Goal: Transaction & Acquisition: Book appointment/travel/reservation

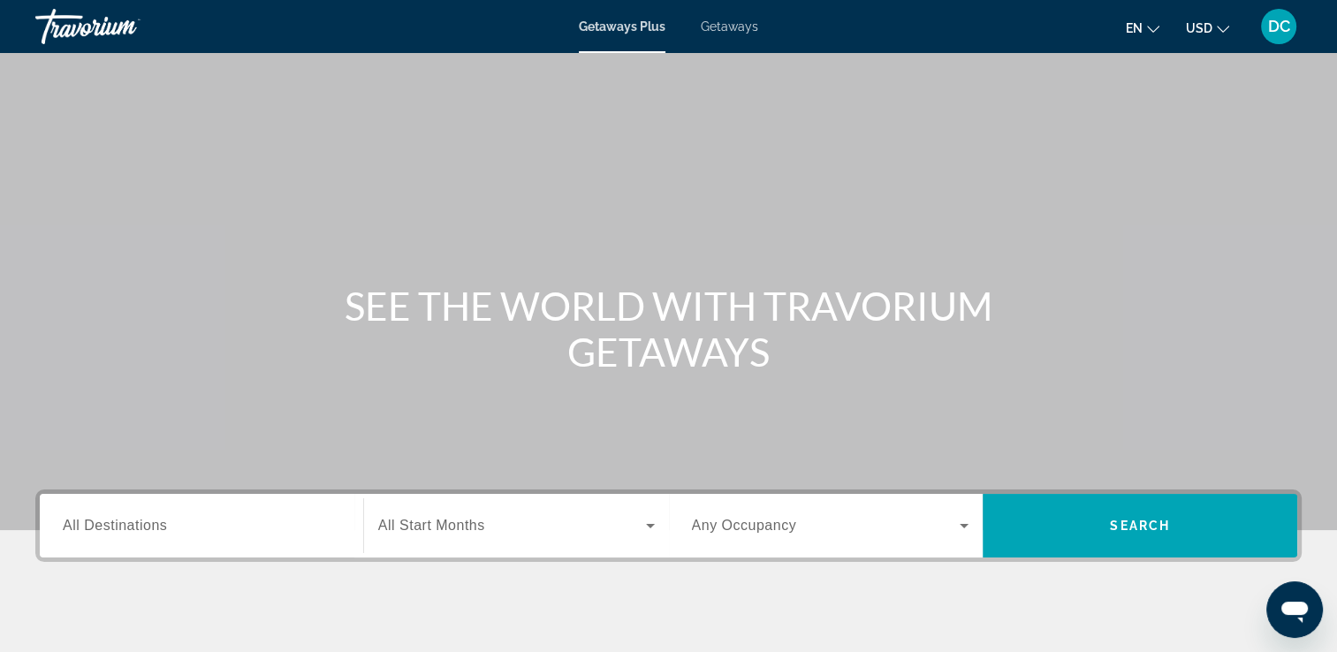
click at [724, 27] on span "Getaways" at bounding box center [729, 26] width 57 height 14
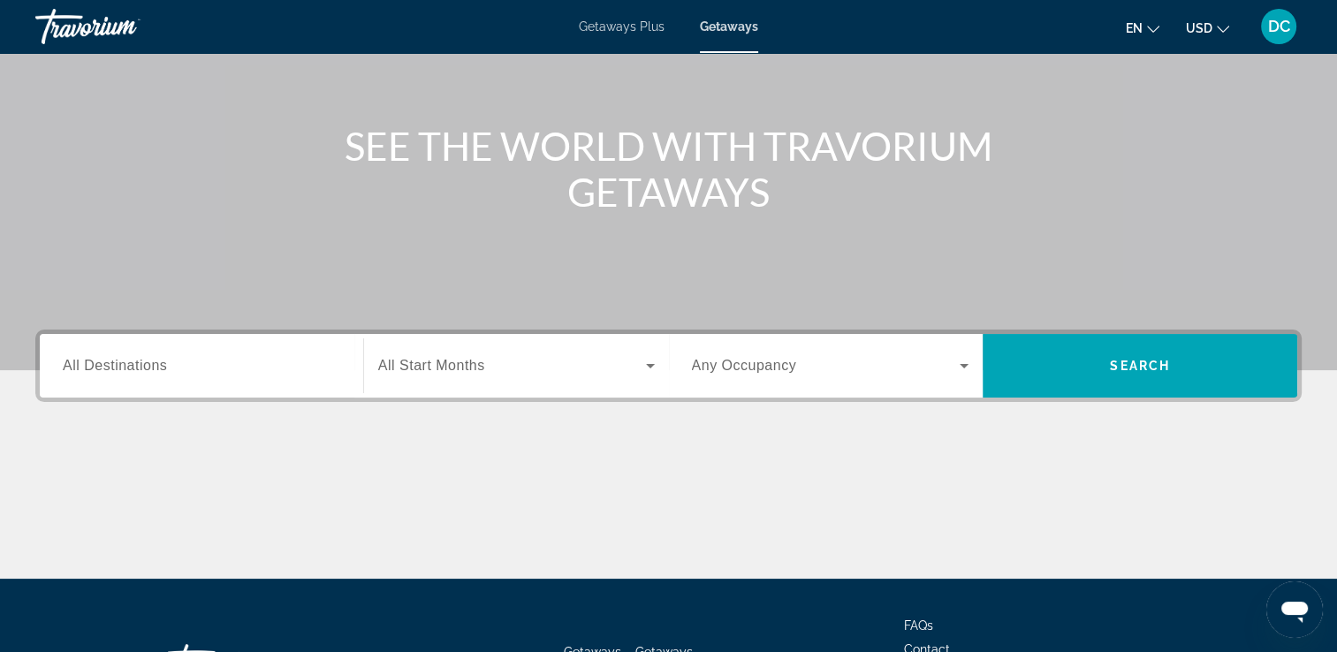
scroll to position [302, 0]
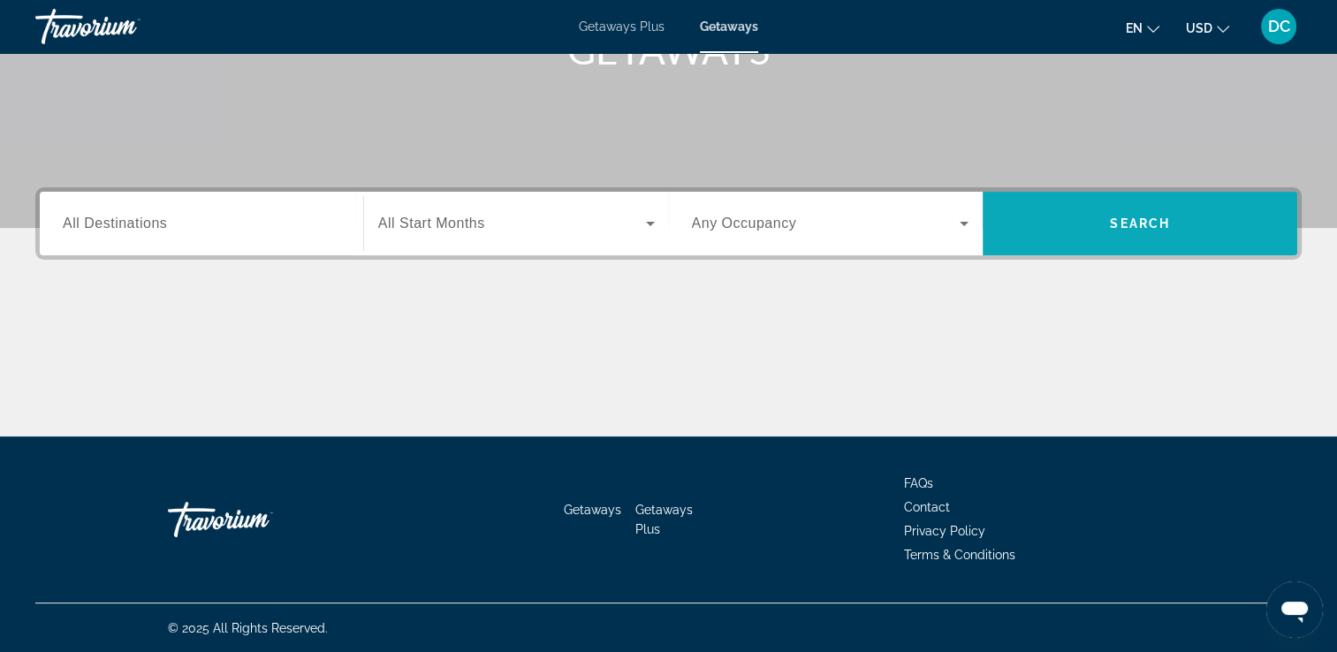
click at [1061, 227] on span "Search" at bounding box center [1139, 223] width 315 height 42
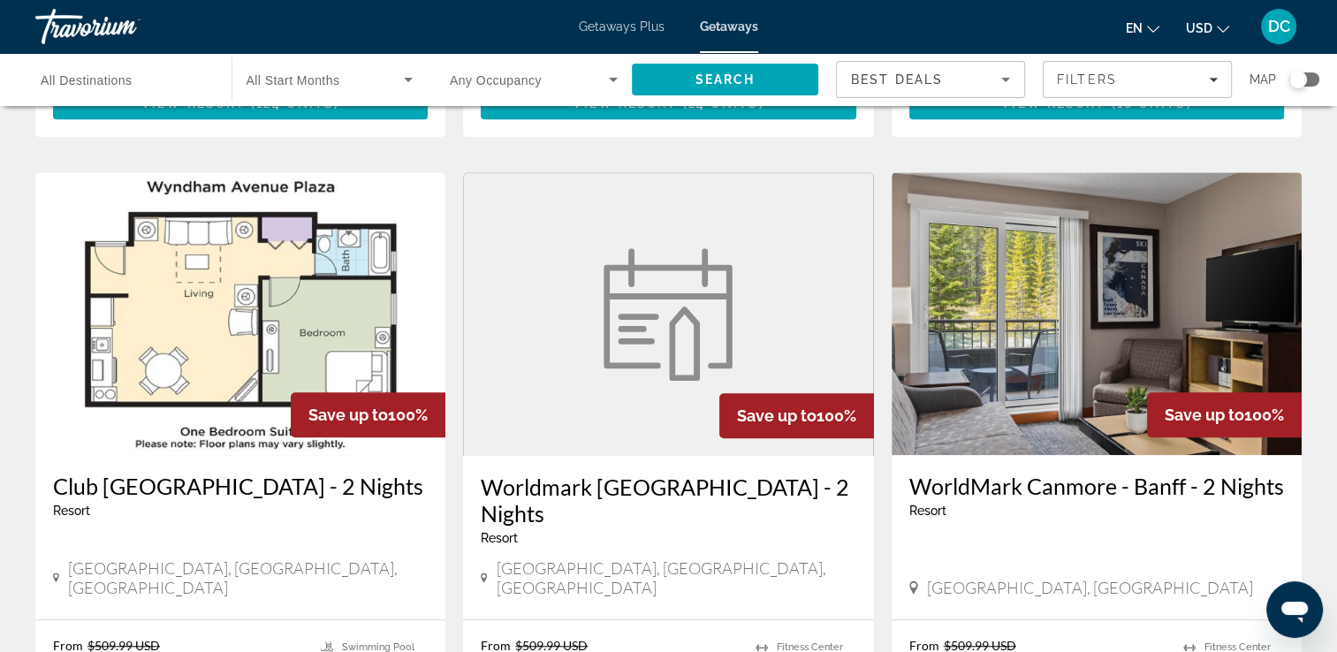
scroll to position [1325, 0]
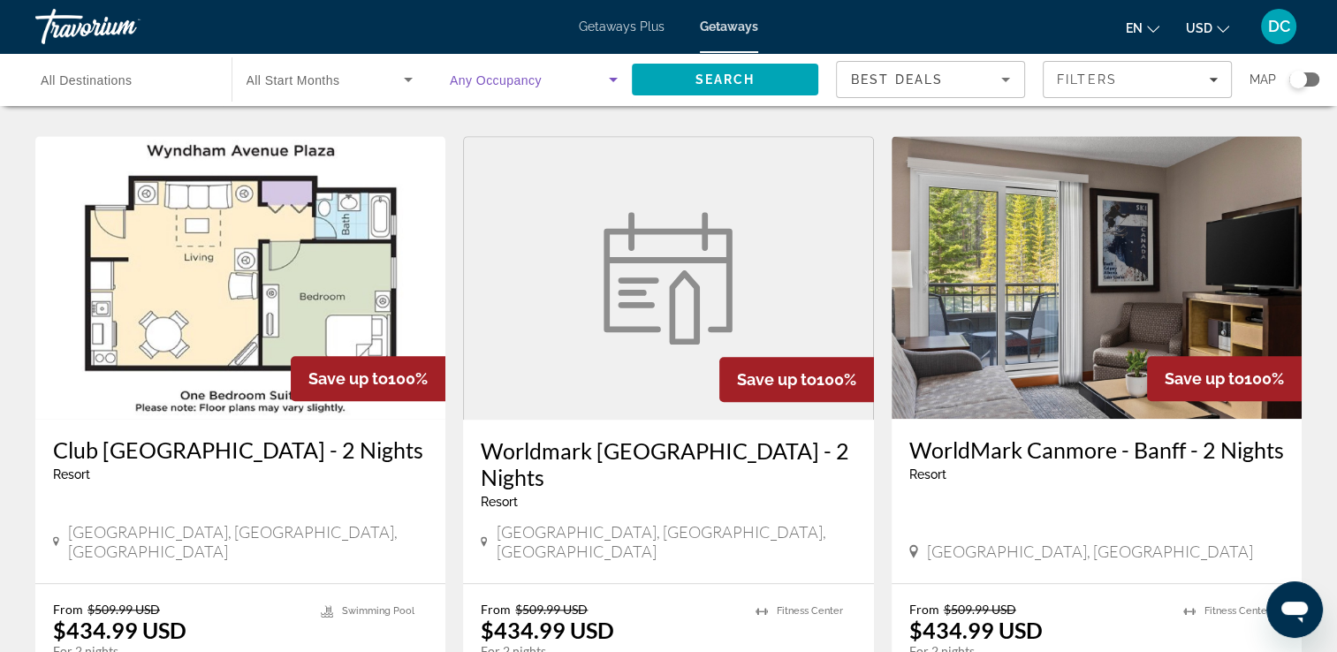
click at [609, 81] on icon "Search widget" at bounding box center [613, 79] width 21 height 21
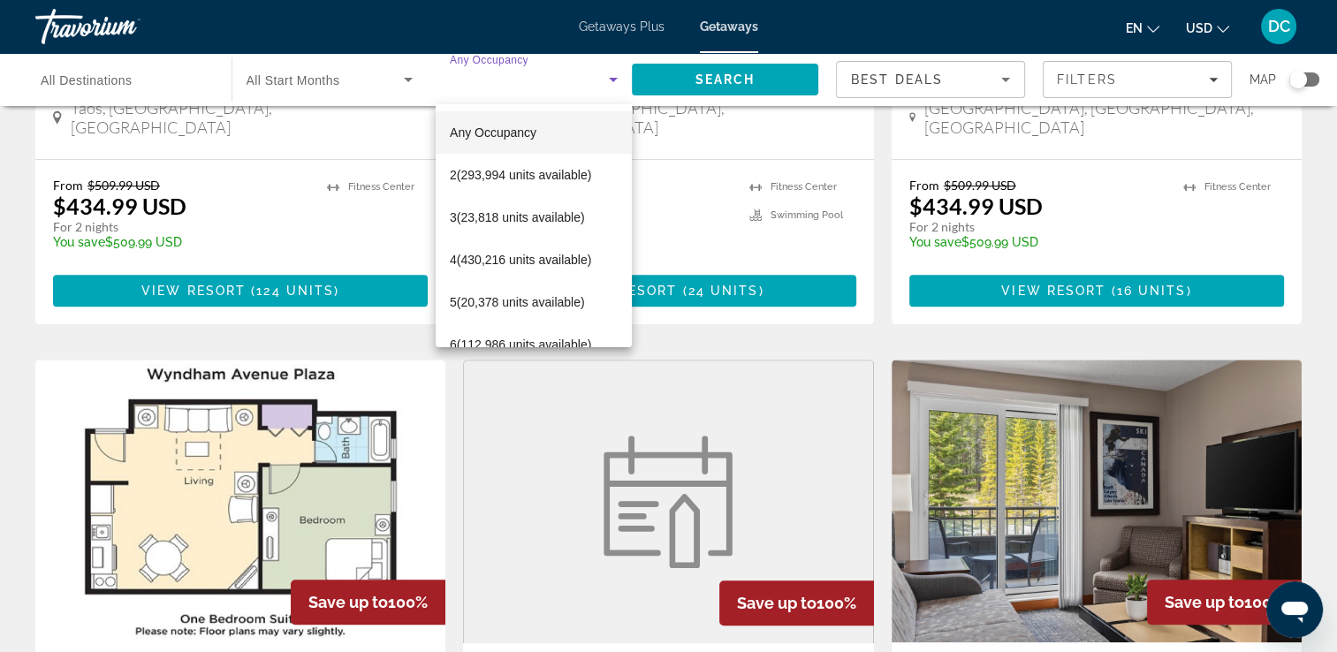
scroll to position [1060, 0]
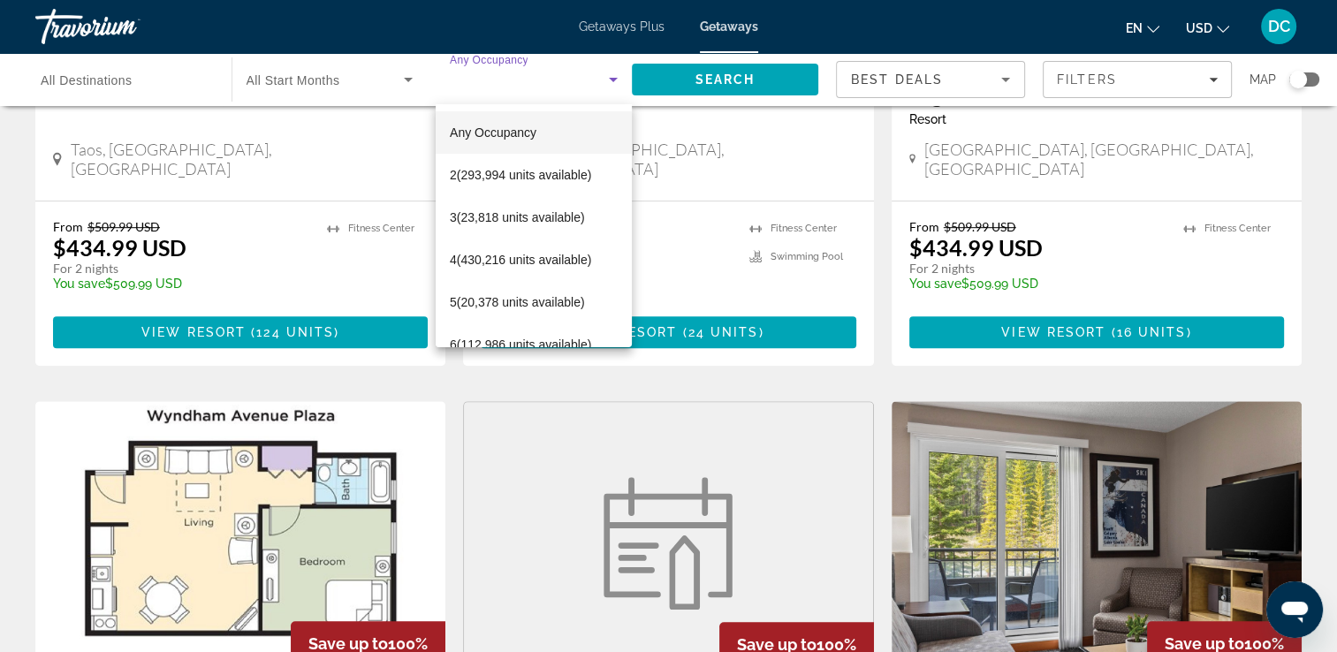
click at [652, 38] on div at bounding box center [668, 326] width 1337 height 652
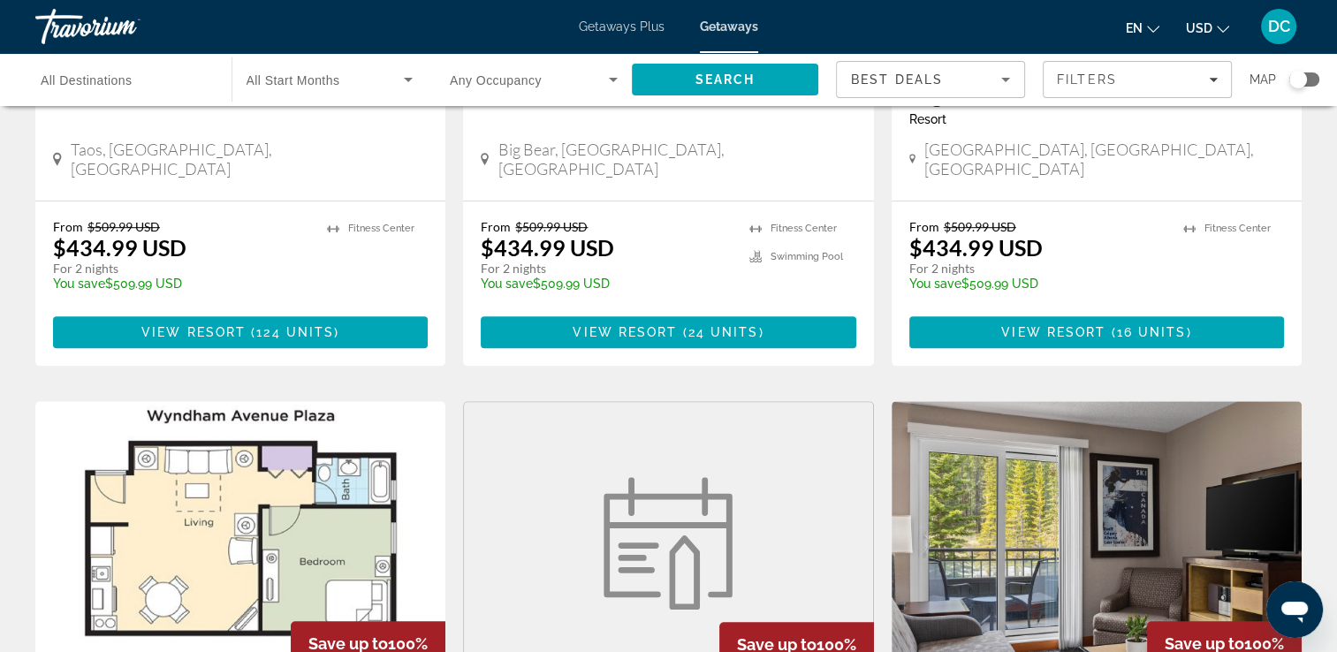
click at [647, 28] on span "Getaways Plus" at bounding box center [622, 26] width 86 height 14
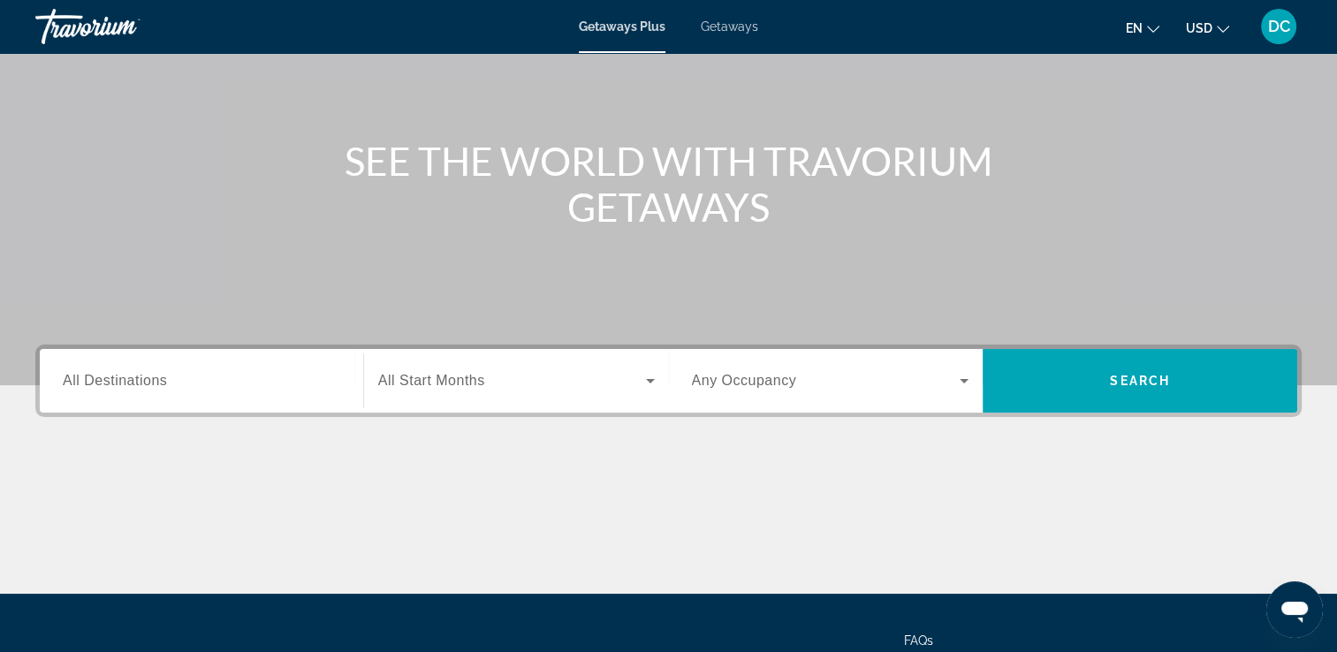
scroll to position [88, 0]
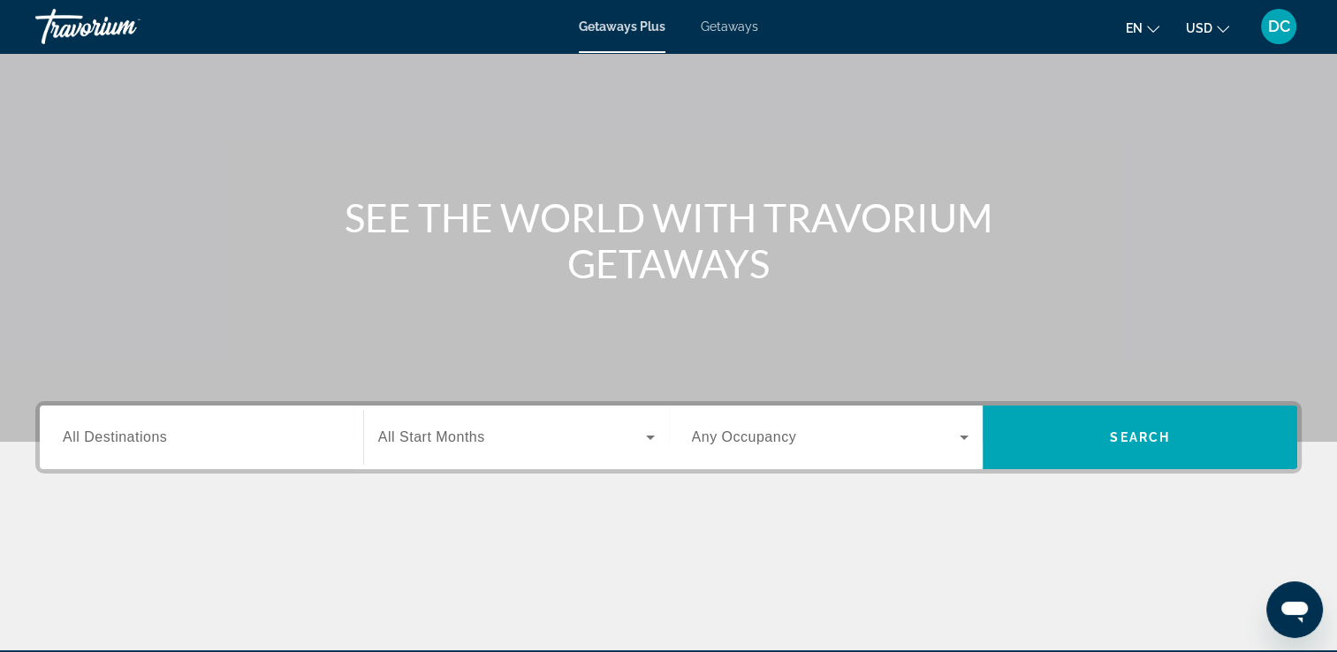
click at [175, 456] on div "Search widget" at bounding box center [201, 438] width 277 height 50
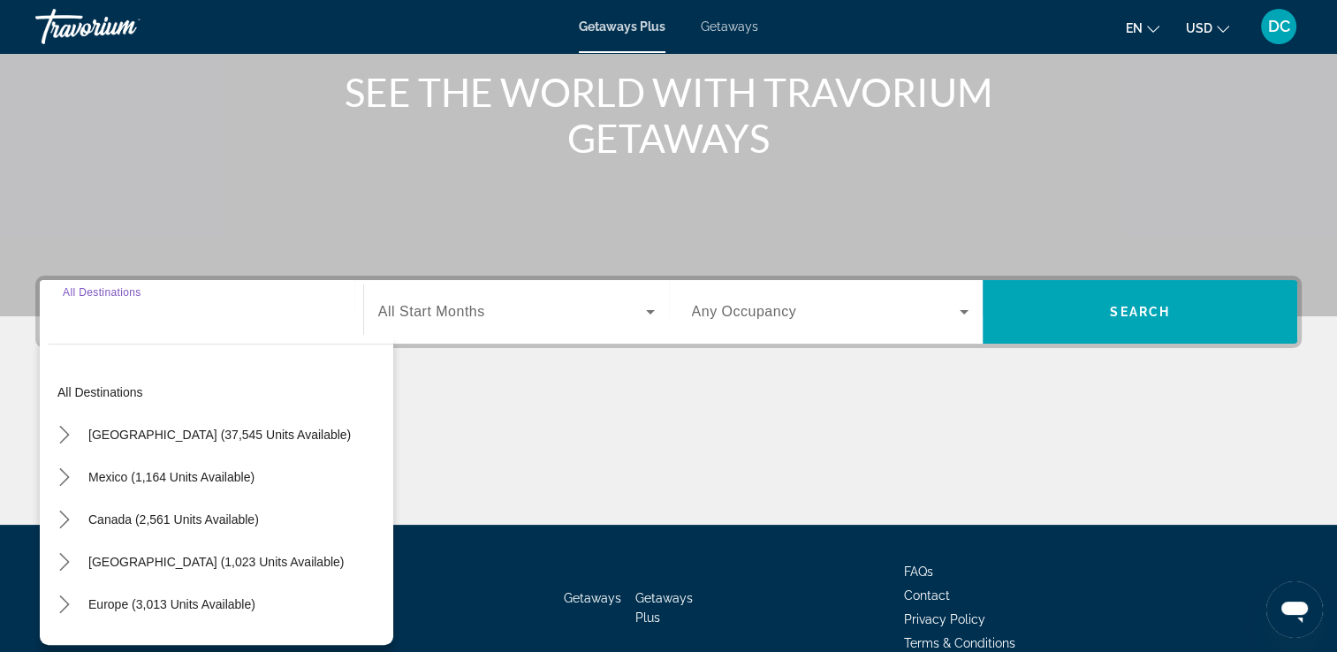
scroll to position [302, 0]
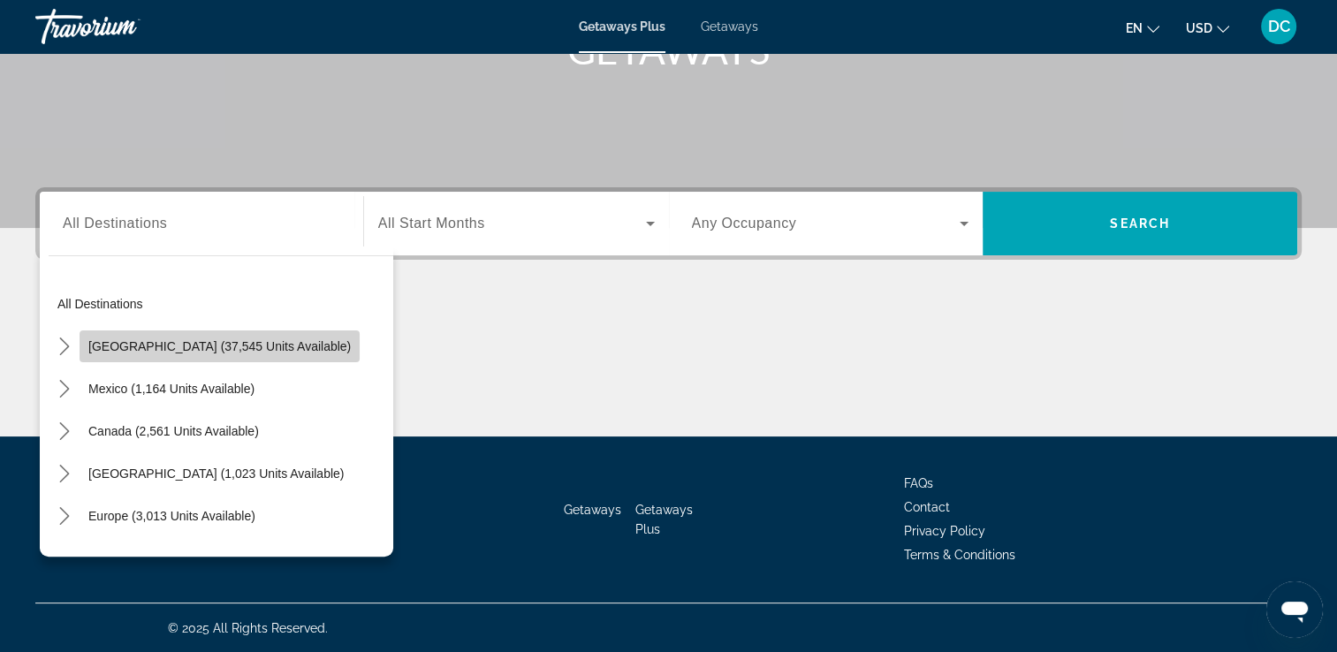
click at [232, 359] on span "Select destination: United States (37,545 units available)" at bounding box center [220, 346] width 280 height 42
type input "**********"
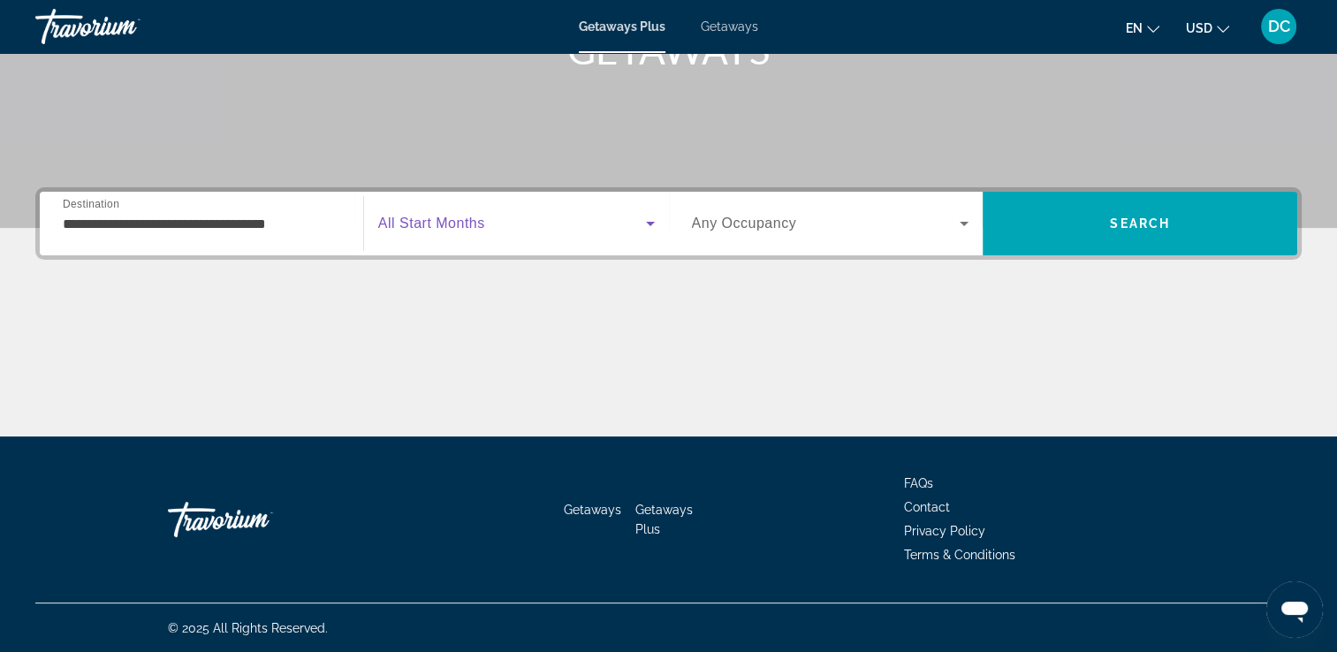
click at [644, 231] on icon "Search widget" at bounding box center [650, 223] width 21 height 21
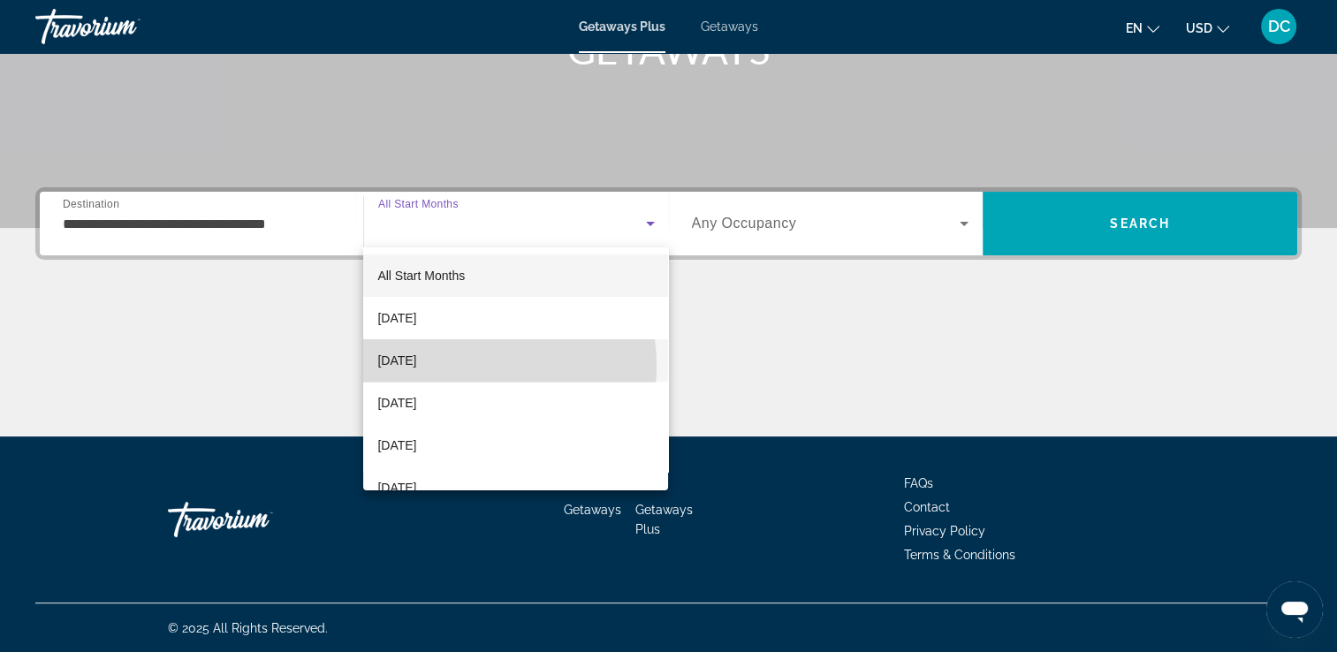
click at [416, 366] on span "November 2025" at bounding box center [396, 360] width 39 height 21
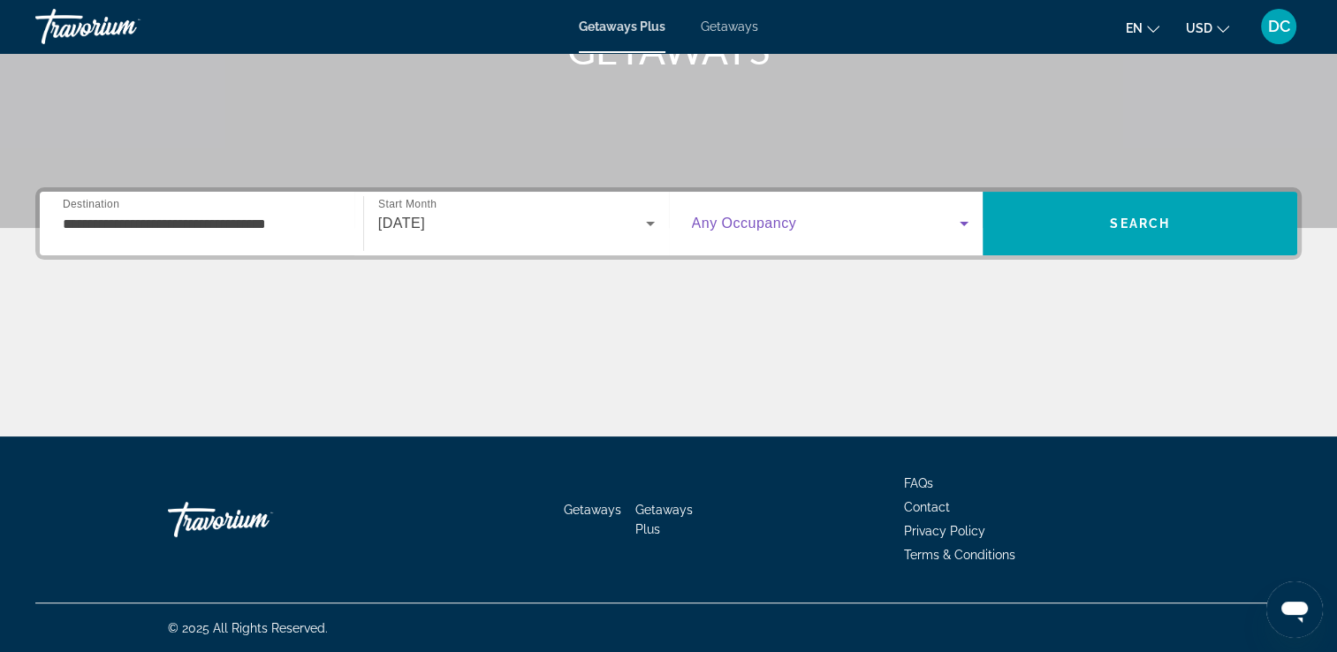
click at [963, 225] on icon "Search widget" at bounding box center [963, 223] width 21 height 21
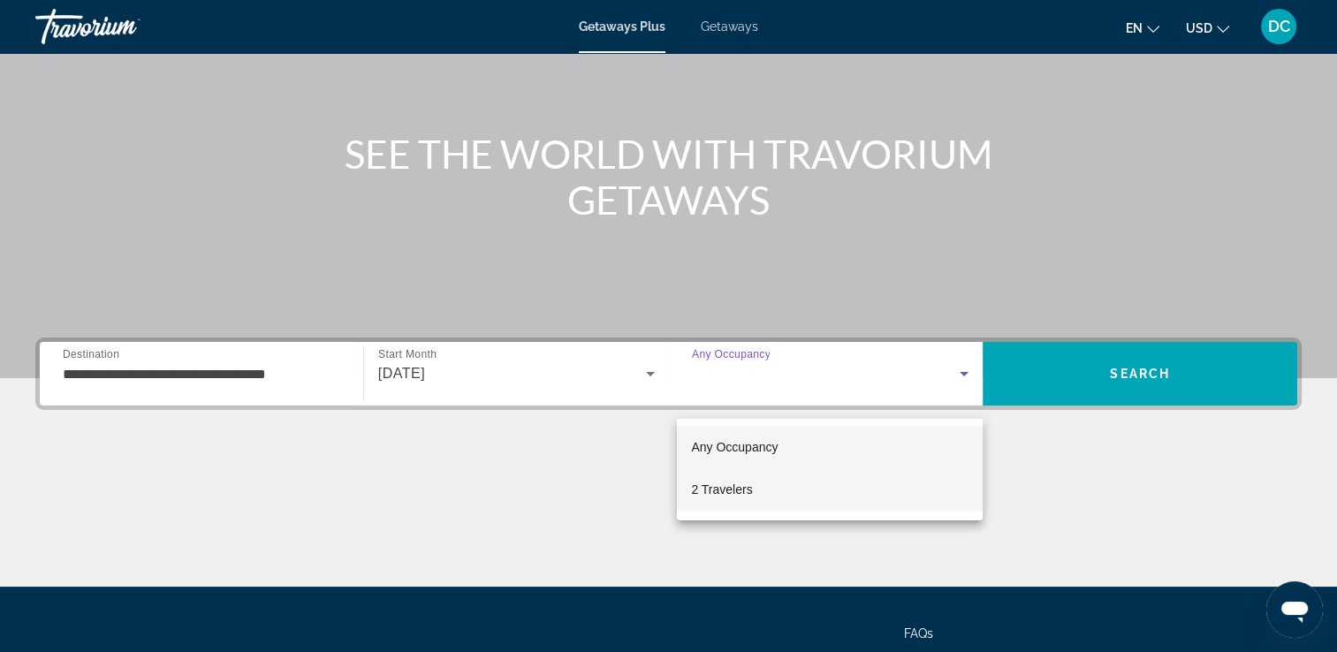
scroll to position [265, 0]
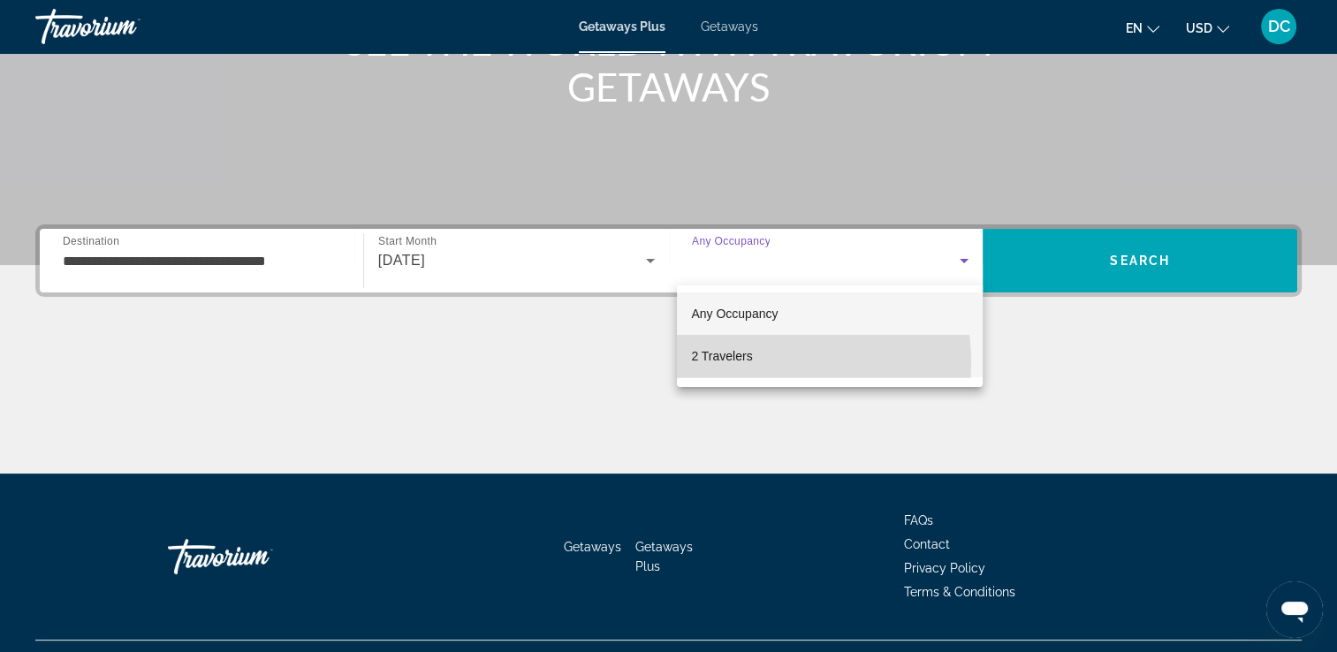
click at [744, 362] on span "2 Travelers" at bounding box center [721, 355] width 61 height 21
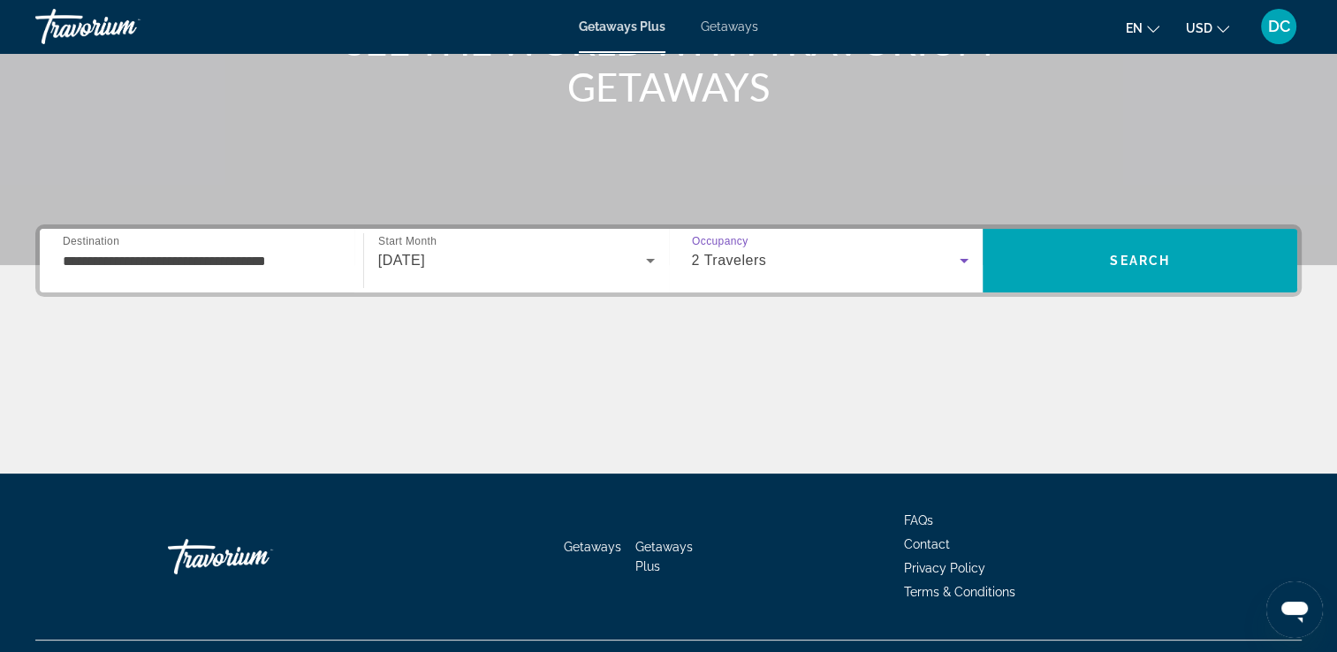
click at [960, 258] on icon "Search widget" at bounding box center [963, 260] width 21 height 21
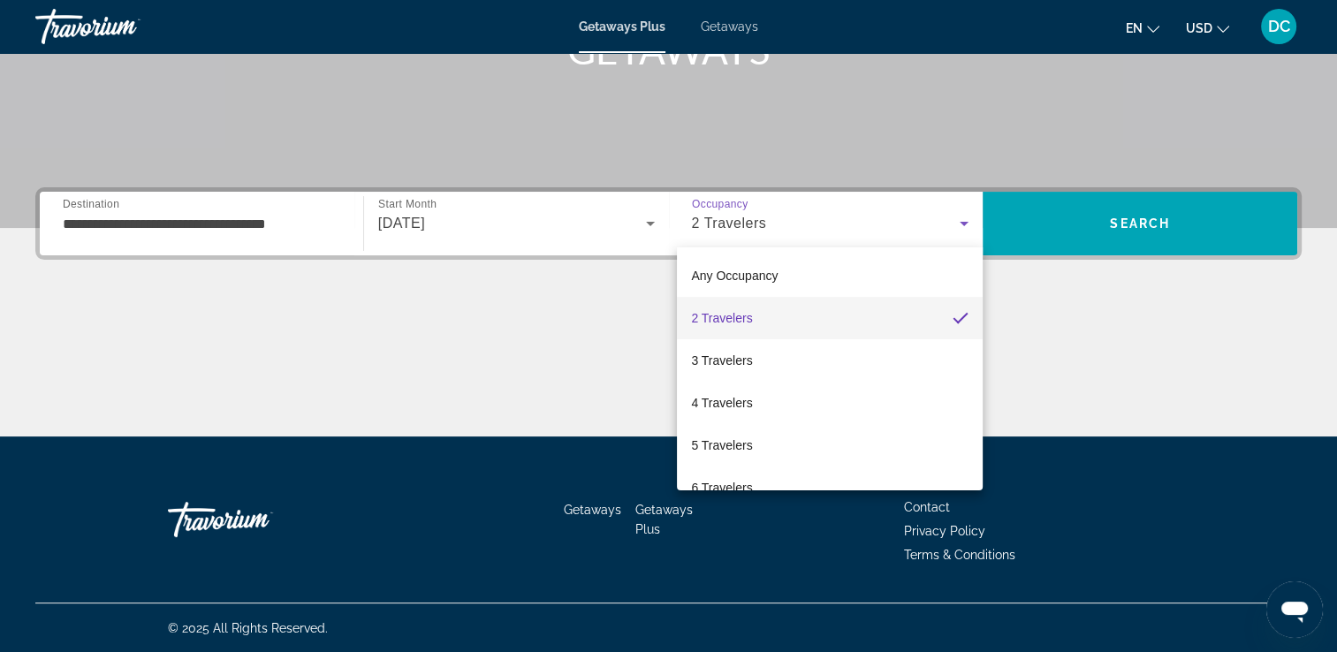
click at [961, 223] on div at bounding box center [668, 326] width 1337 height 652
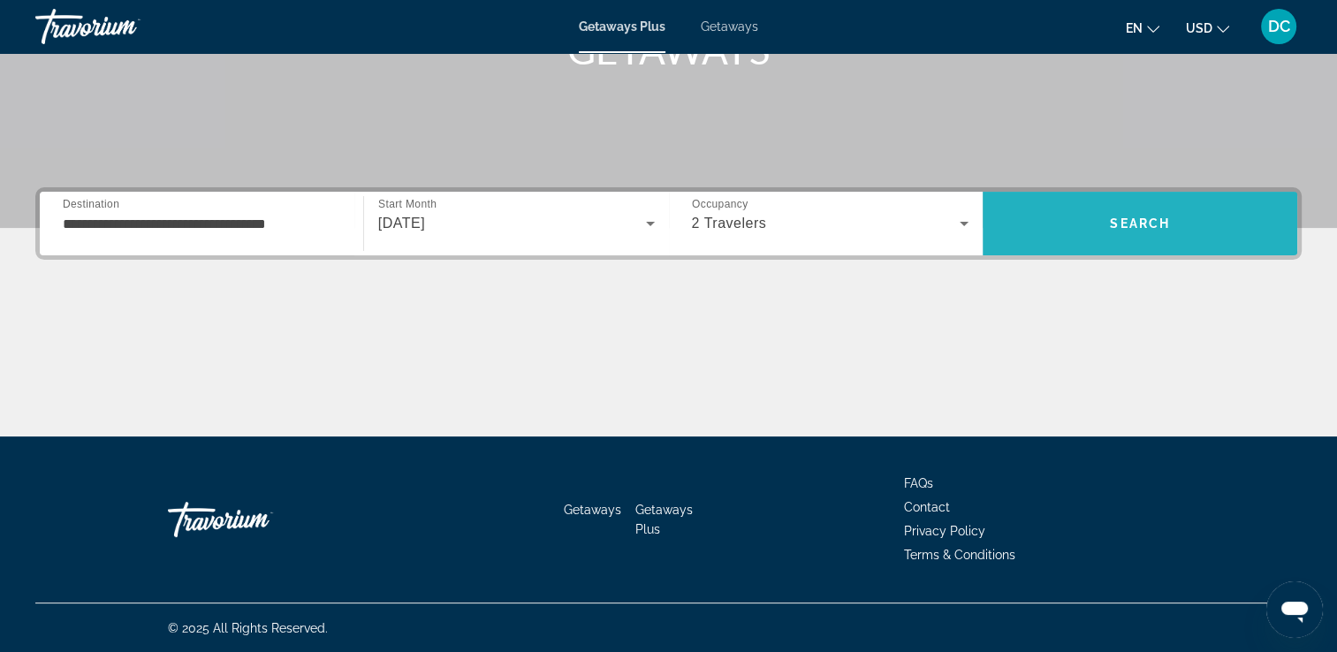
click at [1108, 231] on span "Search" at bounding box center [1139, 223] width 315 height 42
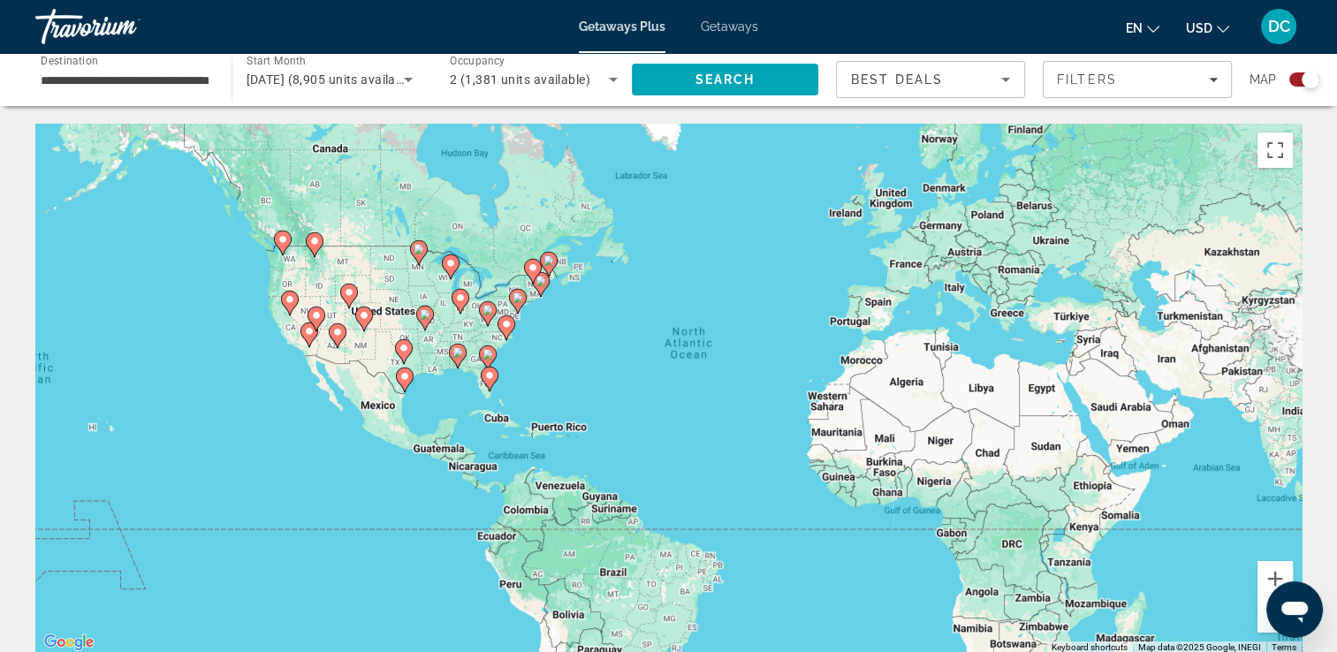
drag, startPoint x: 558, startPoint y: 355, endPoint x: 633, endPoint y: 338, distance: 77.2
click at [633, 338] on div "To activate drag with keyboard, press Alt + Enter. Once in keyboard drag state,…" at bounding box center [668, 389] width 1266 height 530
click at [1269, 577] on button "Zoom in" at bounding box center [1274, 578] width 35 height 35
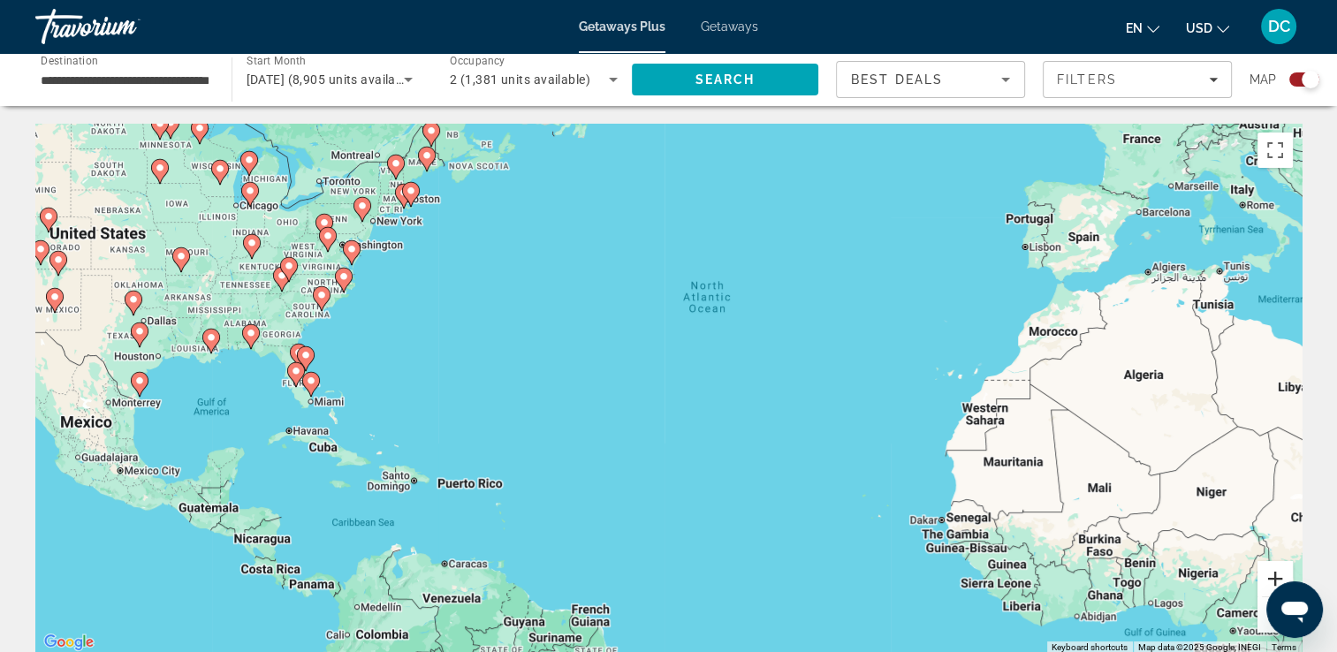
click at [1269, 577] on button "Zoom in" at bounding box center [1274, 578] width 35 height 35
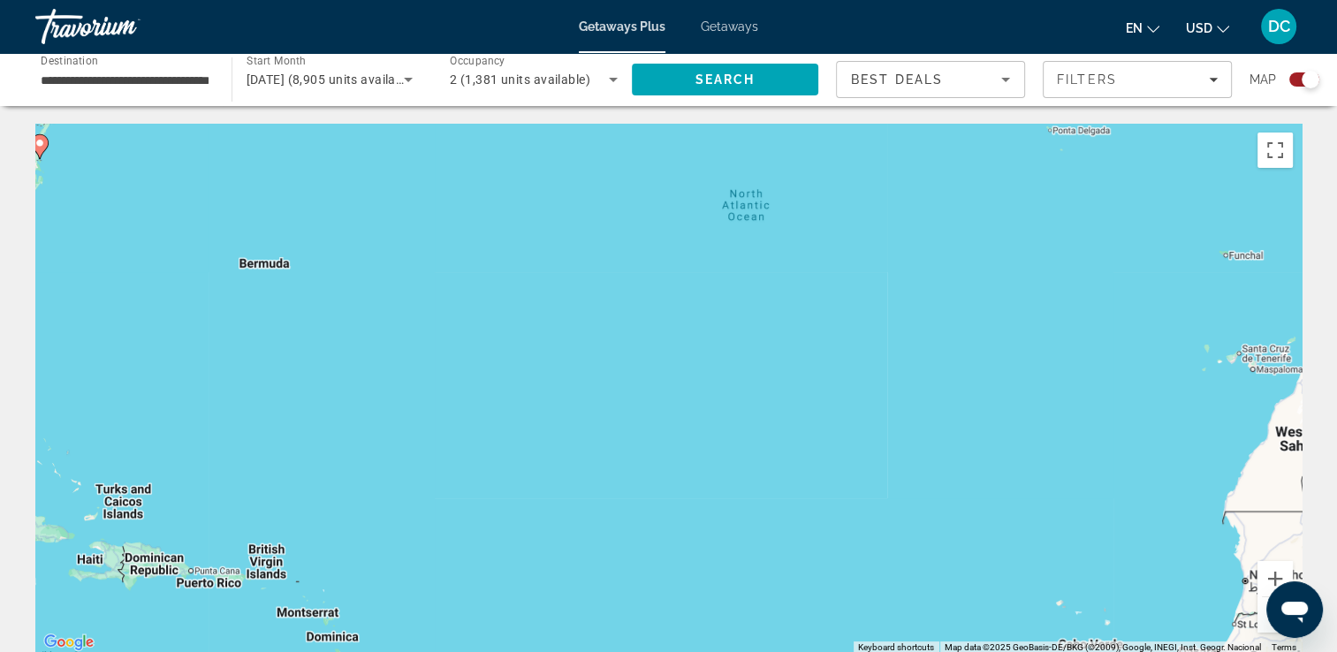
drag, startPoint x: 54, startPoint y: 382, endPoint x: 340, endPoint y: 373, distance: 286.4
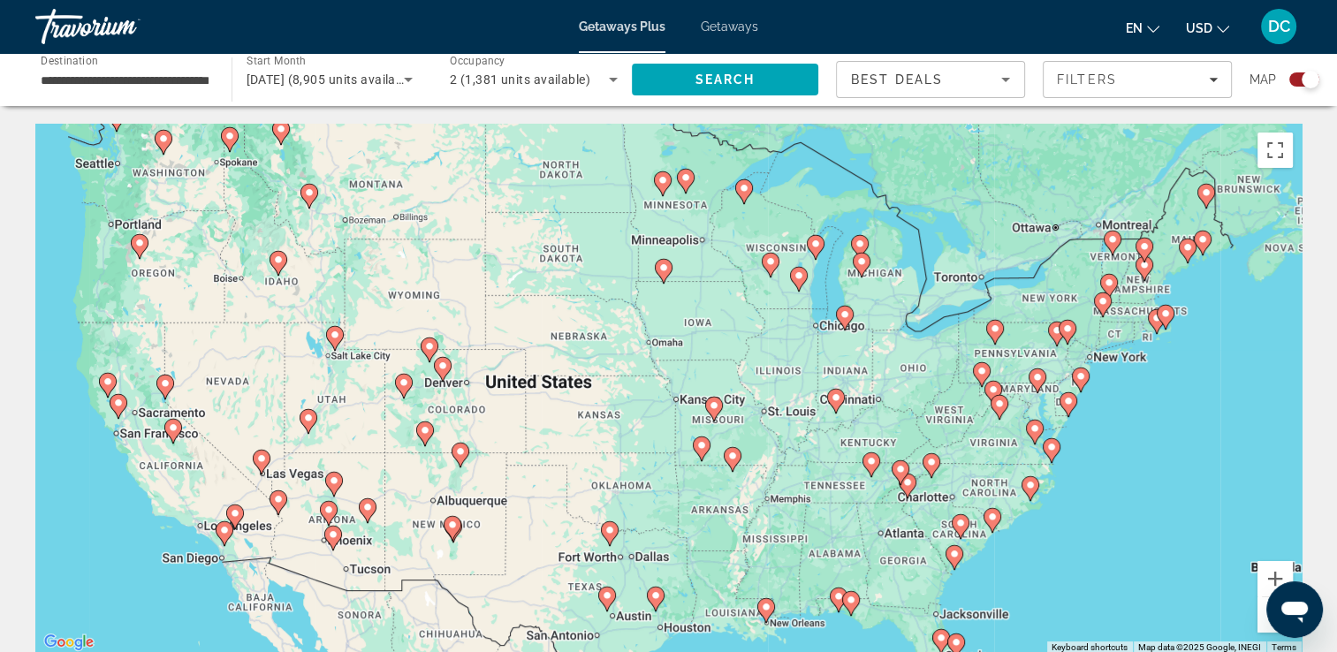
click at [664, 267] on image "Main content" at bounding box center [663, 267] width 11 height 11
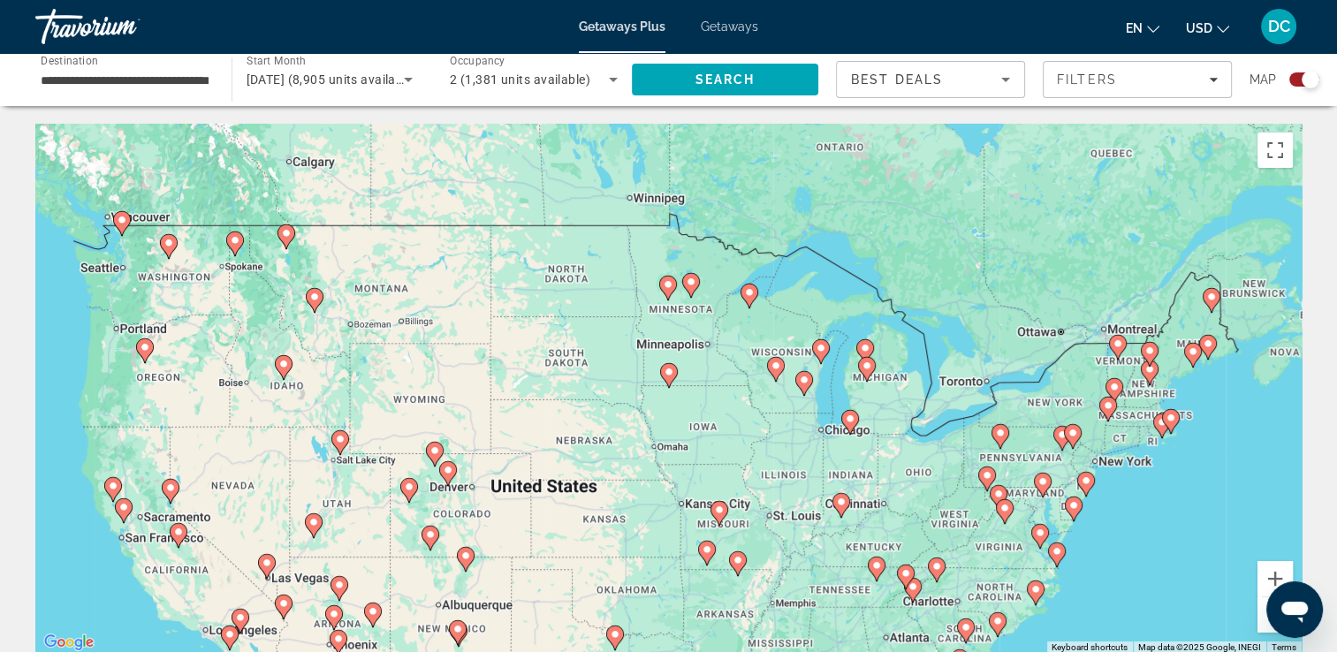
click at [665, 370] on image "Main content" at bounding box center [669, 372] width 11 height 11
type input "**********"
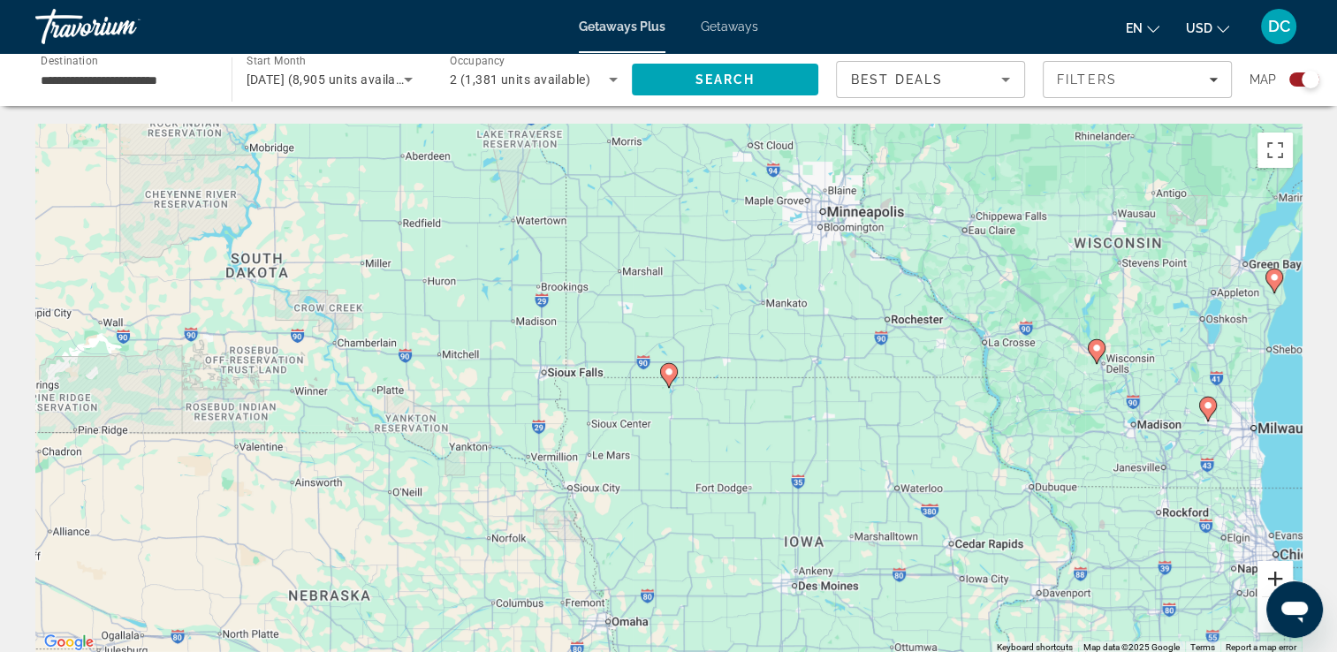
click at [1265, 575] on button "Zoom in" at bounding box center [1274, 578] width 35 height 35
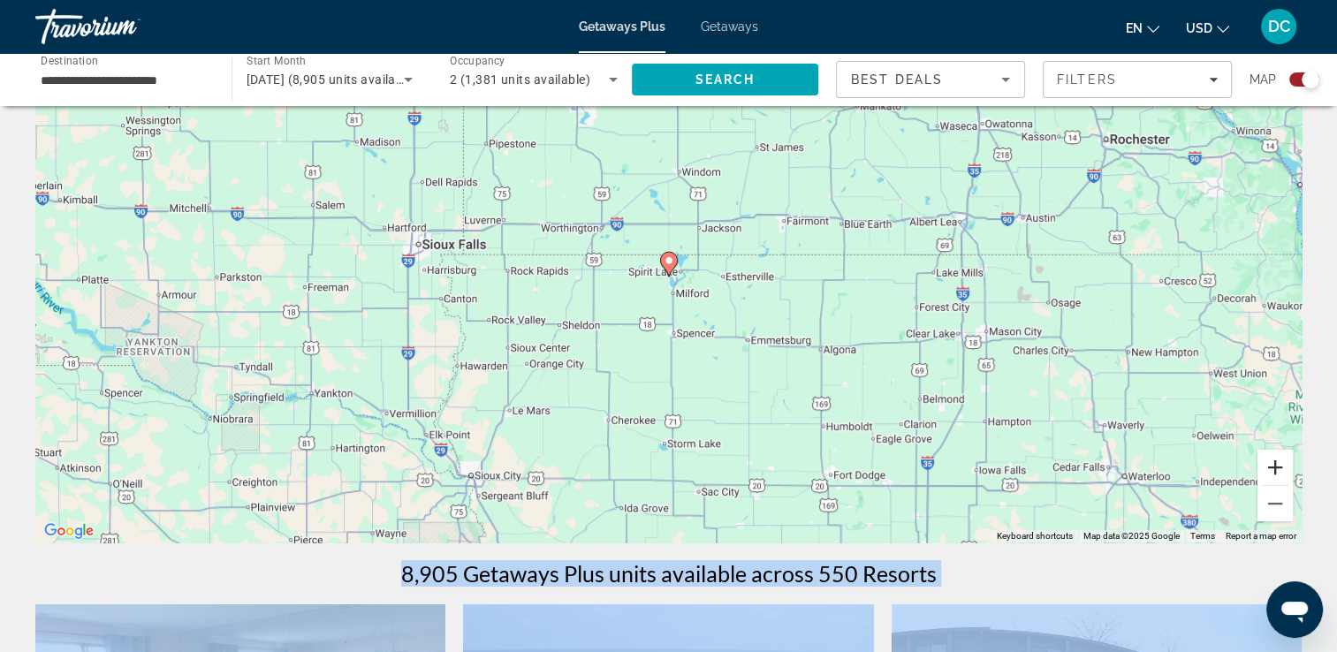
scroll to position [177, 0]
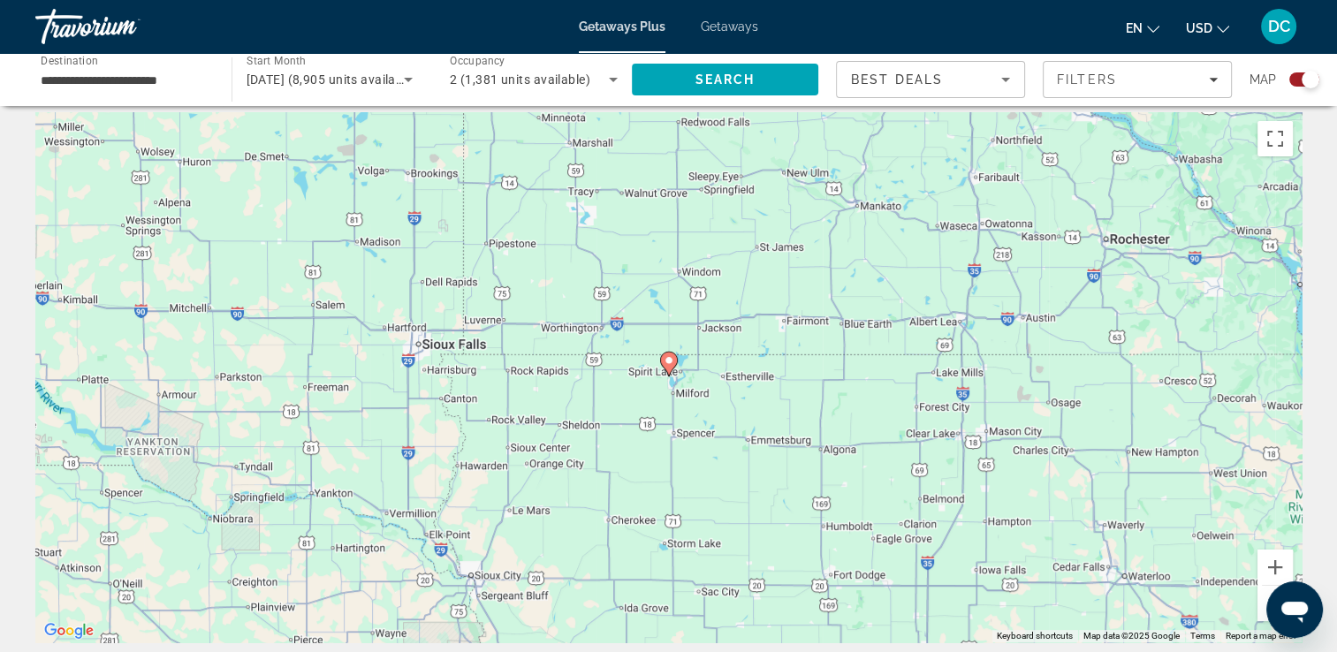
scroll to position [0, 0]
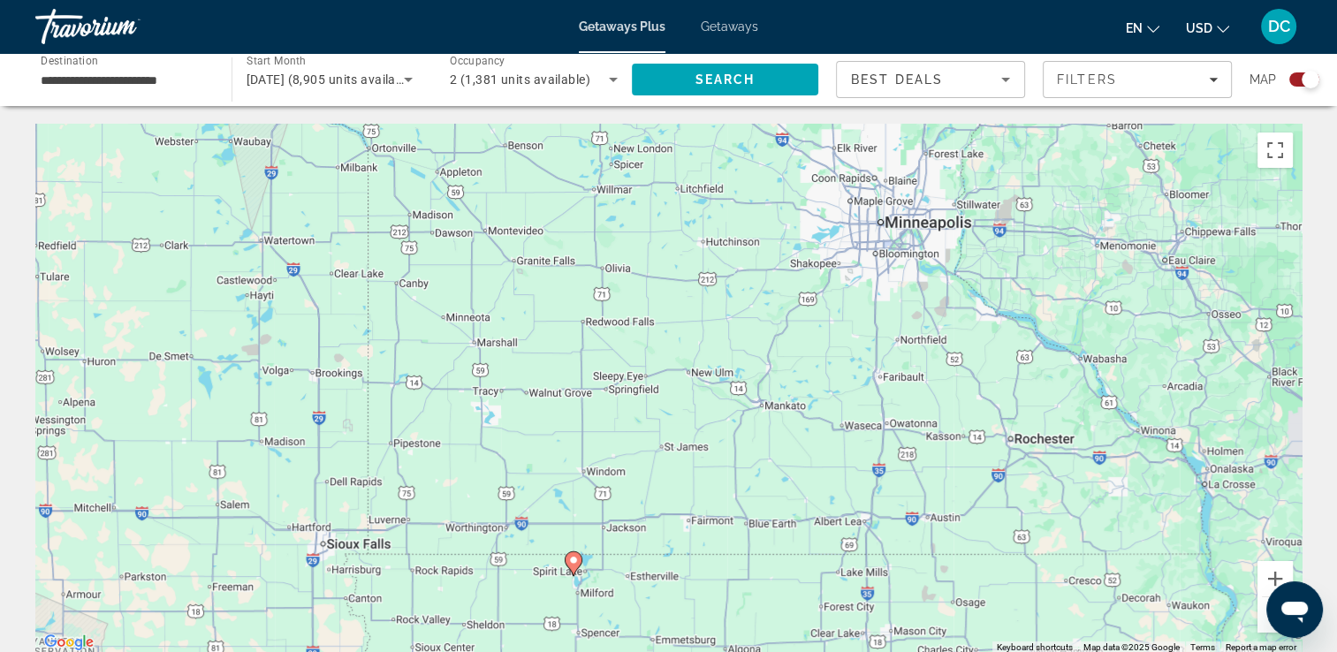
drag, startPoint x: 565, startPoint y: 344, endPoint x: 467, endPoint y: 485, distance: 172.1
click at [469, 511] on div "To activate drag with keyboard, press Alt + Enter. Once in keyboard drag state,…" at bounding box center [668, 389] width 1266 height 530
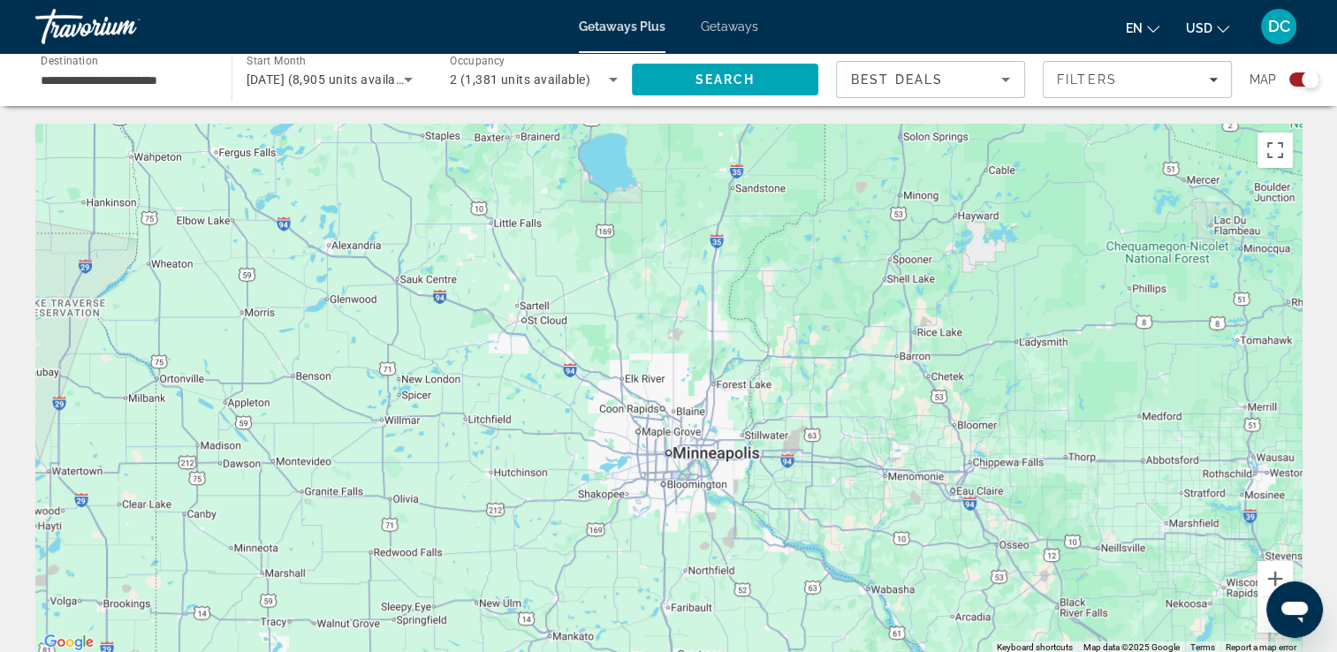
drag, startPoint x: 459, startPoint y: 312, endPoint x: 260, endPoint y: 479, distance: 260.3
click at [243, 507] on div "To activate drag with keyboard, press Alt + Enter. Once in keyboard drag state,…" at bounding box center [668, 389] width 1266 height 530
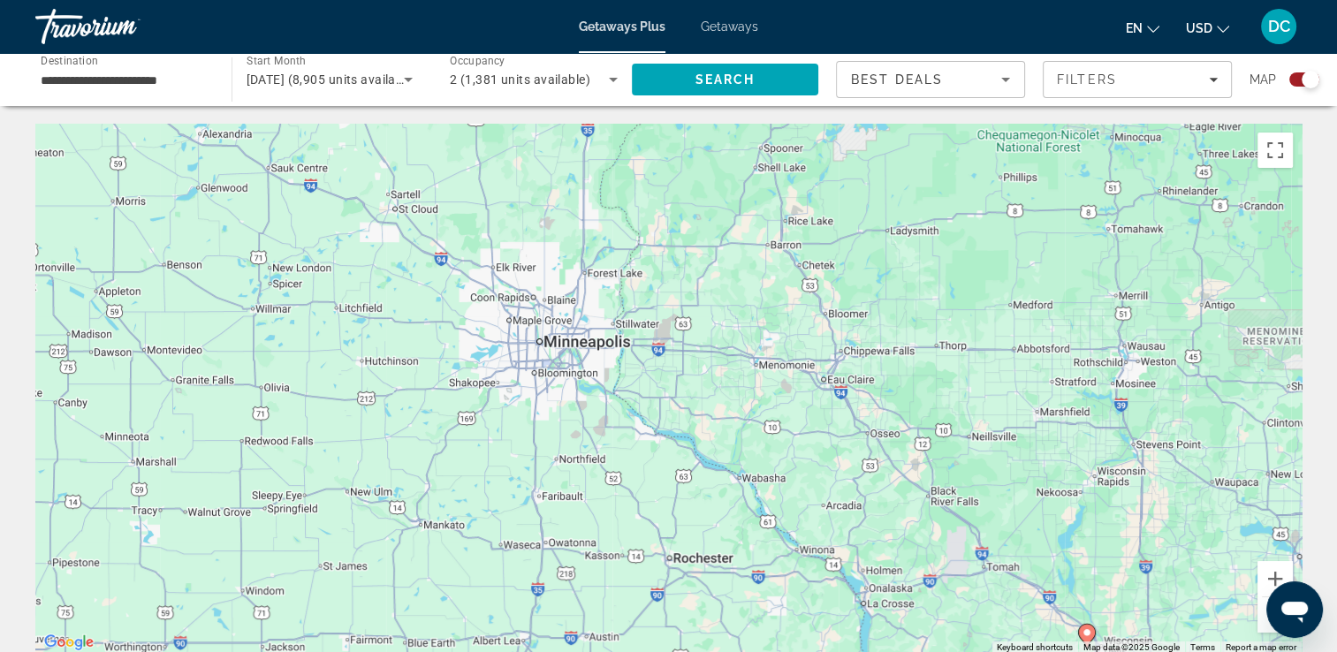
drag, startPoint x: 525, startPoint y: 249, endPoint x: 392, endPoint y: 172, distance: 153.2
click at [392, 186] on div "To activate drag with keyboard, press Alt + Enter. Once in keyboard drag state,…" at bounding box center [668, 389] width 1266 height 530
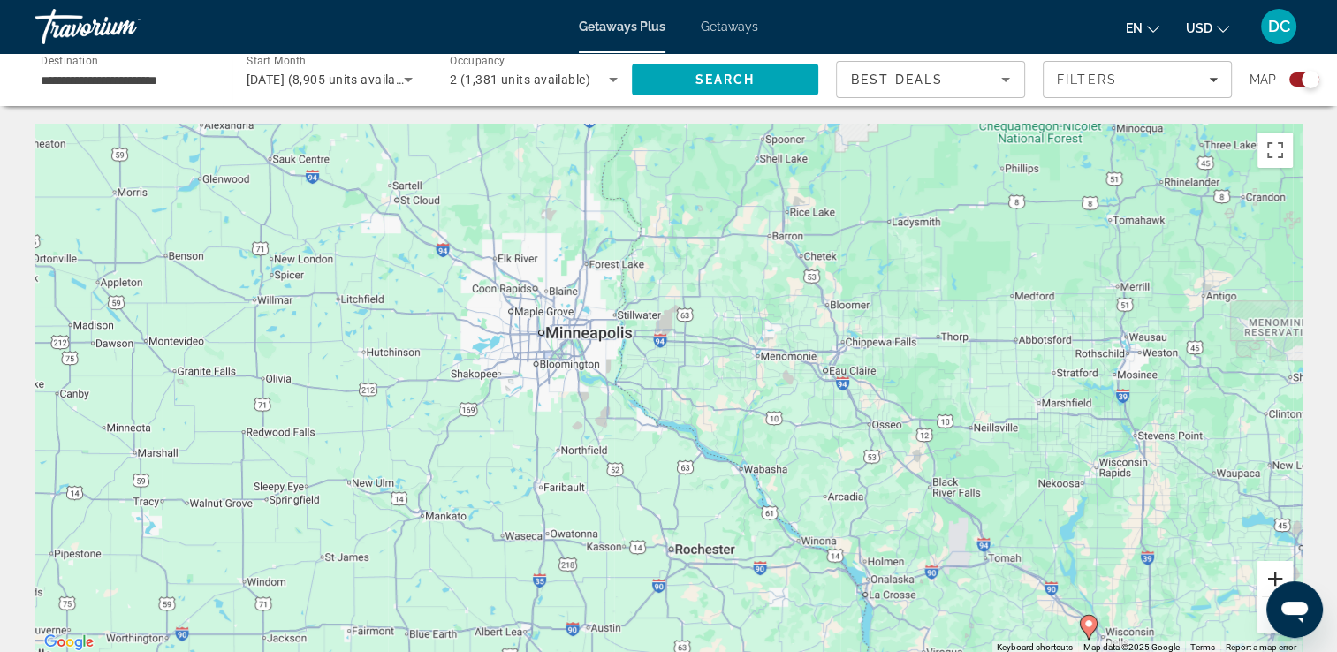
click at [1274, 571] on button "Zoom in" at bounding box center [1274, 578] width 35 height 35
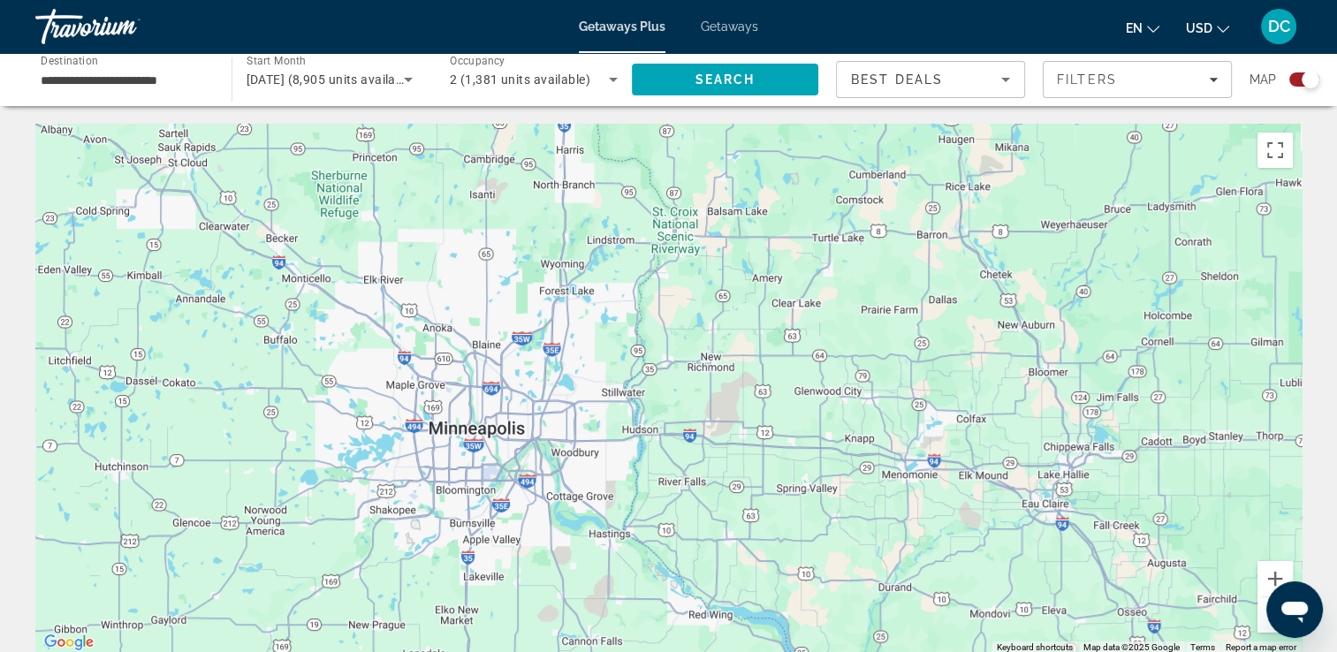
drag, startPoint x: 587, startPoint y: 359, endPoint x: 650, endPoint y: 511, distance: 164.7
click at [650, 511] on div "Main content" at bounding box center [668, 389] width 1266 height 530
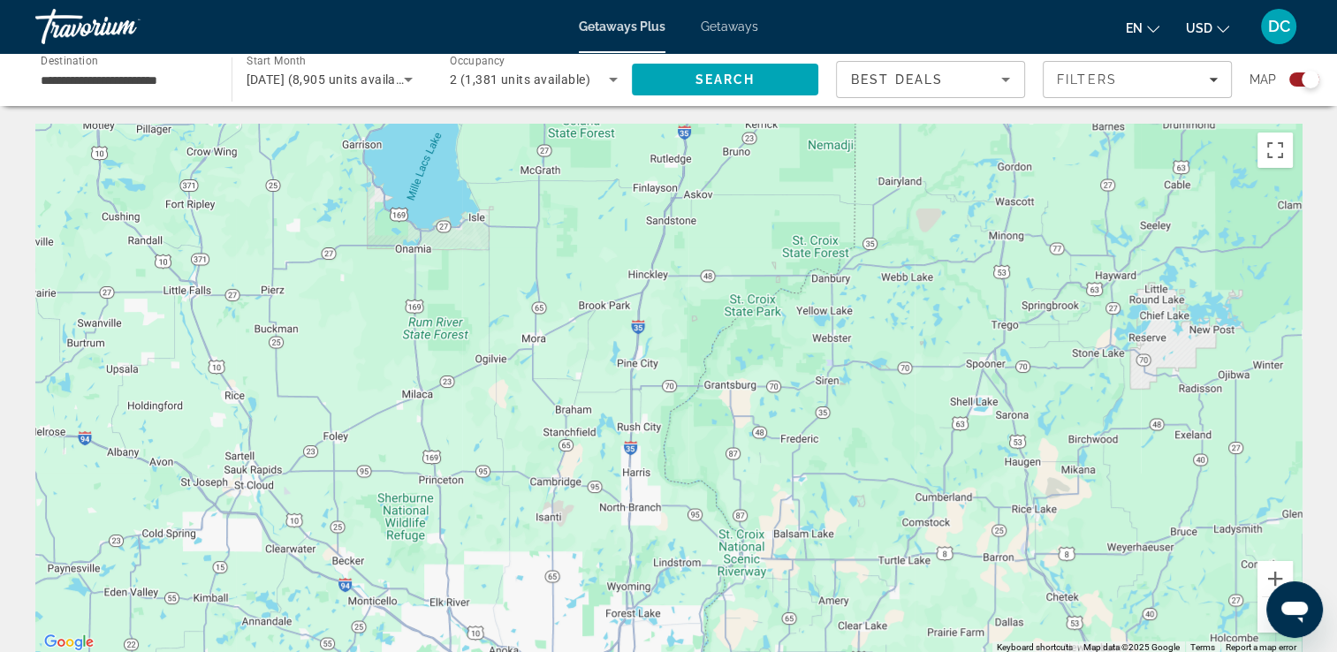
drag, startPoint x: 646, startPoint y: 348, endPoint x: 714, endPoint y: 669, distance: 327.9
click at [714, 651] on html "**********" at bounding box center [668, 326] width 1337 height 652
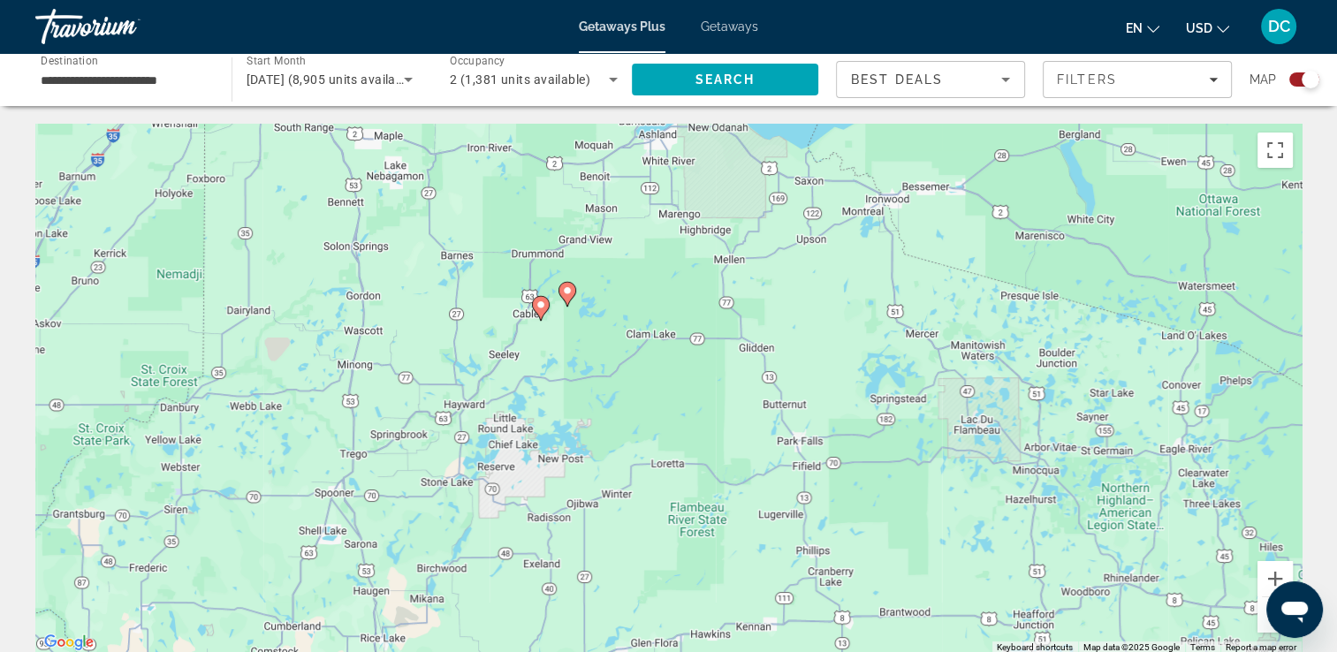
drag, startPoint x: 648, startPoint y: 341, endPoint x: 34, endPoint y: 476, distance: 627.9
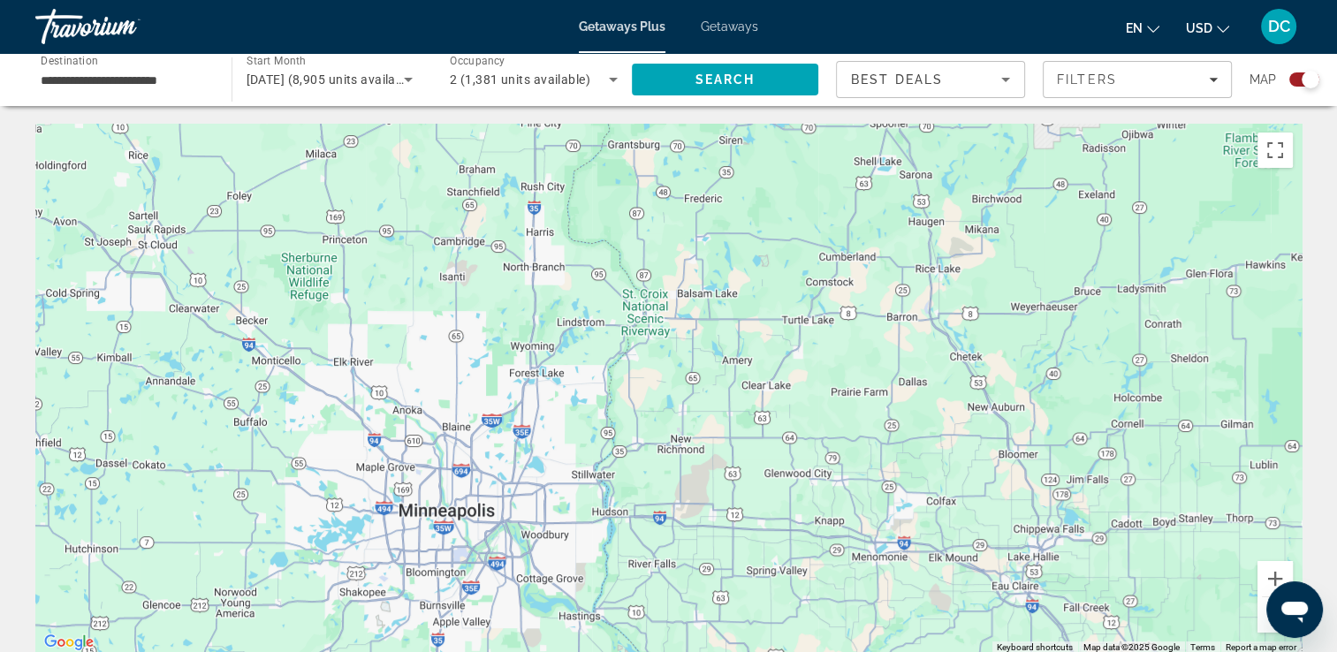
drag, startPoint x: 512, startPoint y: 338, endPoint x: 1071, endPoint y: -65, distance: 689.3
click at [1071, 0] on html "**********" at bounding box center [668, 326] width 1337 height 652
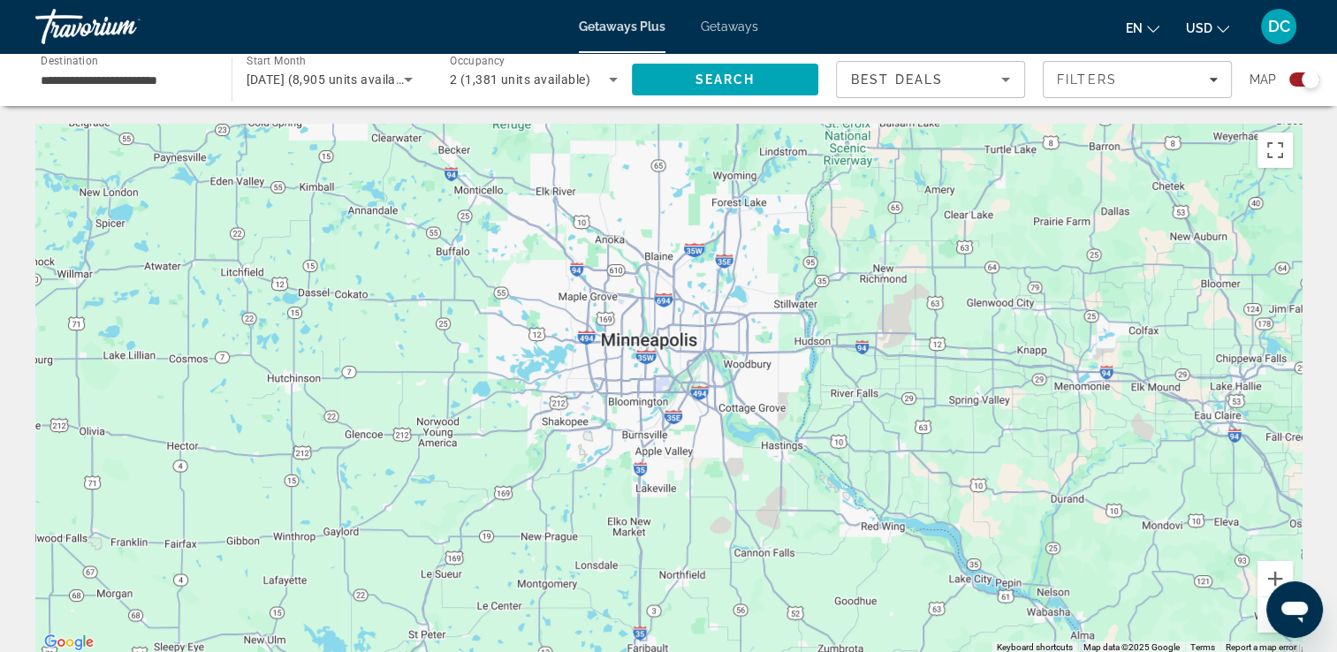
drag, startPoint x: 743, startPoint y: 520, endPoint x: 948, endPoint y: 348, distance: 267.8
click at [948, 348] on div "Main content" at bounding box center [668, 389] width 1266 height 530
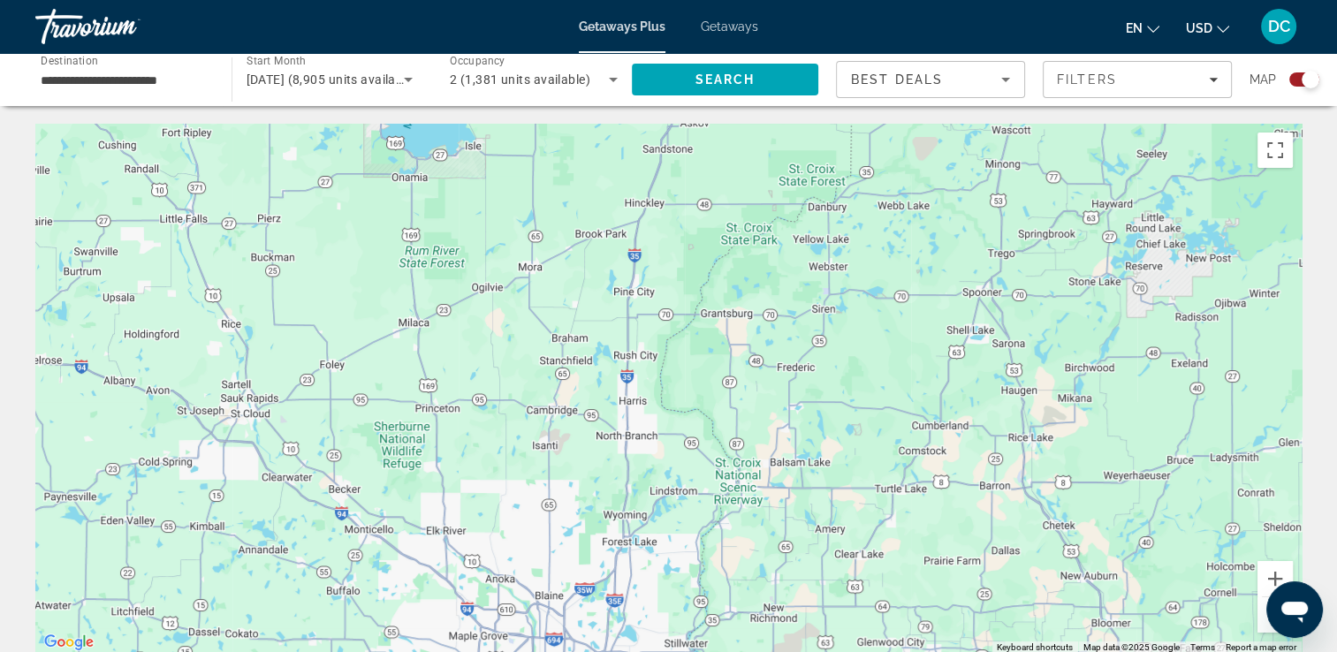
drag, startPoint x: 563, startPoint y: 223, endPoint x: 454, endPoint y: 565, distance: 358.8
click at [454, 565] on div "Main content" at bounding box center [668, 389] width 1266 height 530
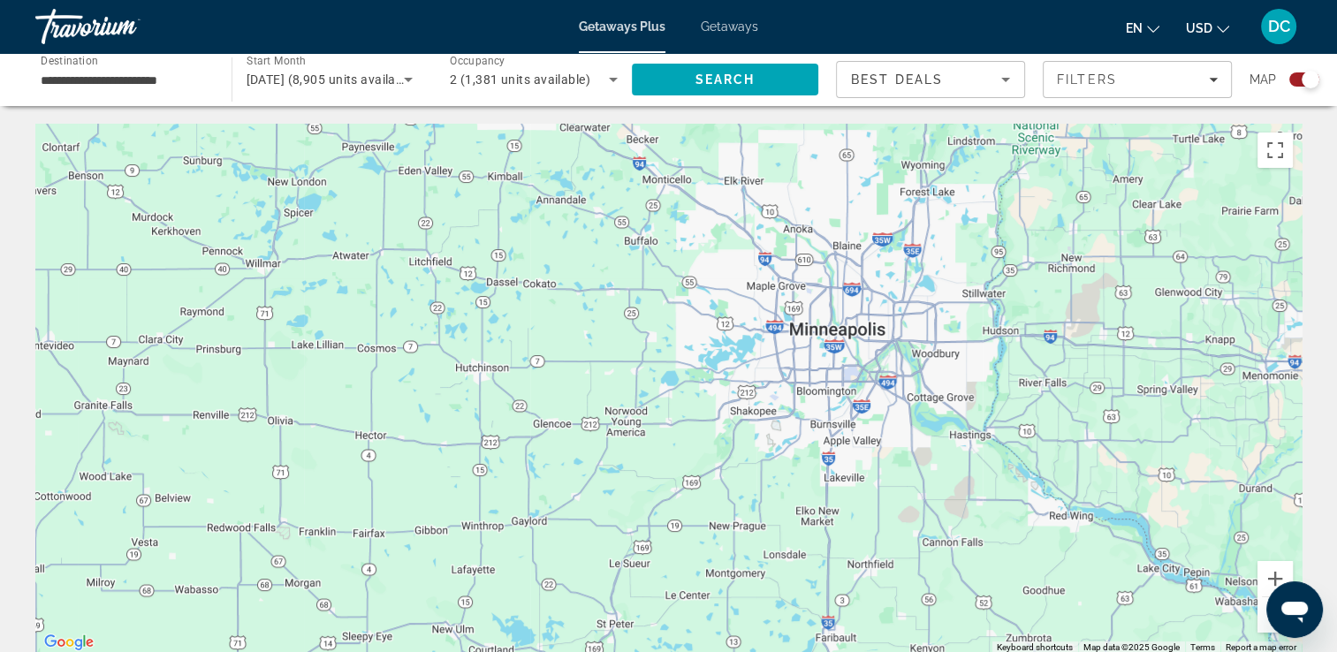
drag, startPoint x: 542, startPoint y: 283, endPoint x: 838, endPoint y: -65, distance: 457.5
click at [838, 0] on html "**********" at bounding box center [668, 326] width 1337 height 652
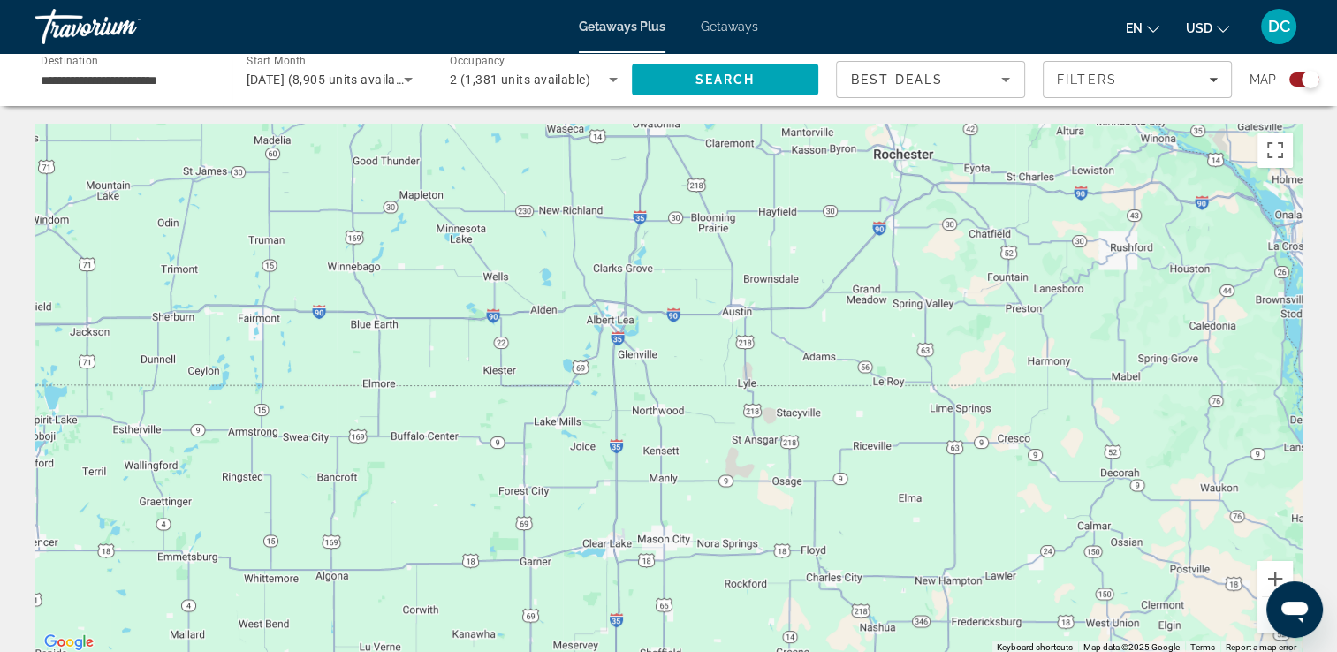
drag, startPoint x: 697, startPoint y: 543, endPoint x: 502, endPoint y: -65, distance: 639.3
click at [502, 0] on html "**********" at bounding box center [668, 326] width 1337 height 652
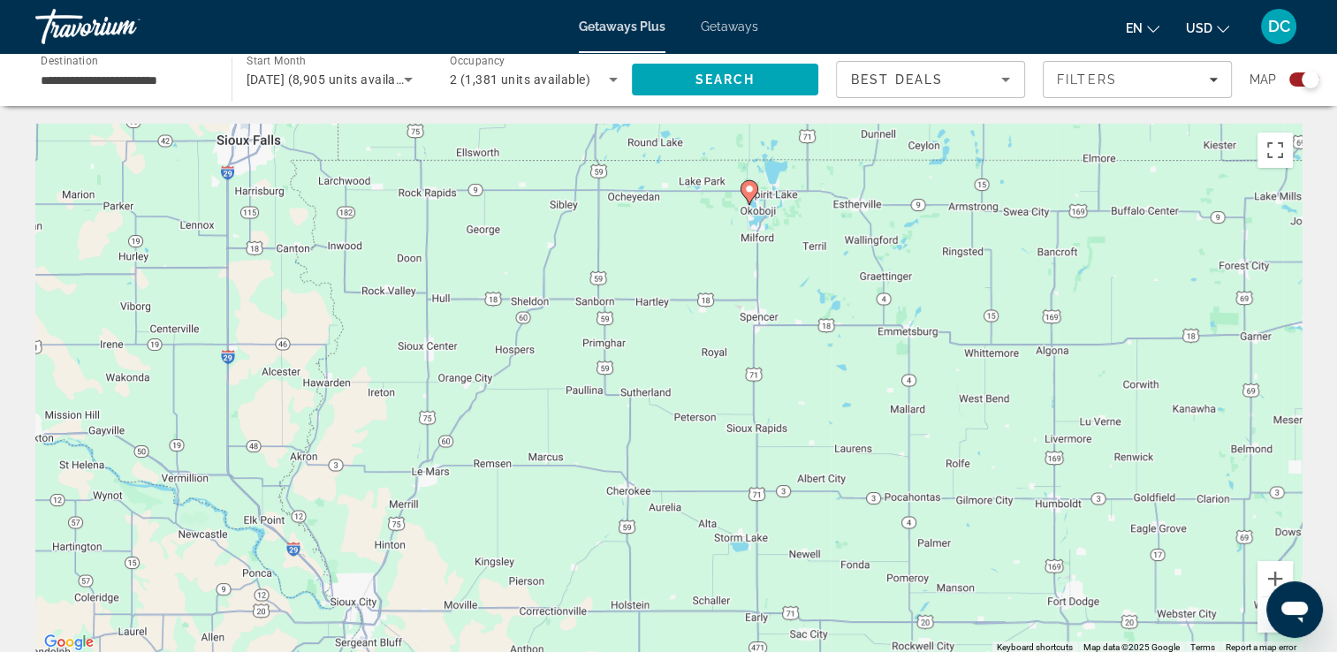
drag, startPoint x: 632, startPoint y: 483, endPoint x: 1219, endPoint y: 259, distance: 628.9
click at [1337, 253] on html "**********" at bounding box center [668, 326] width 1337 height 652
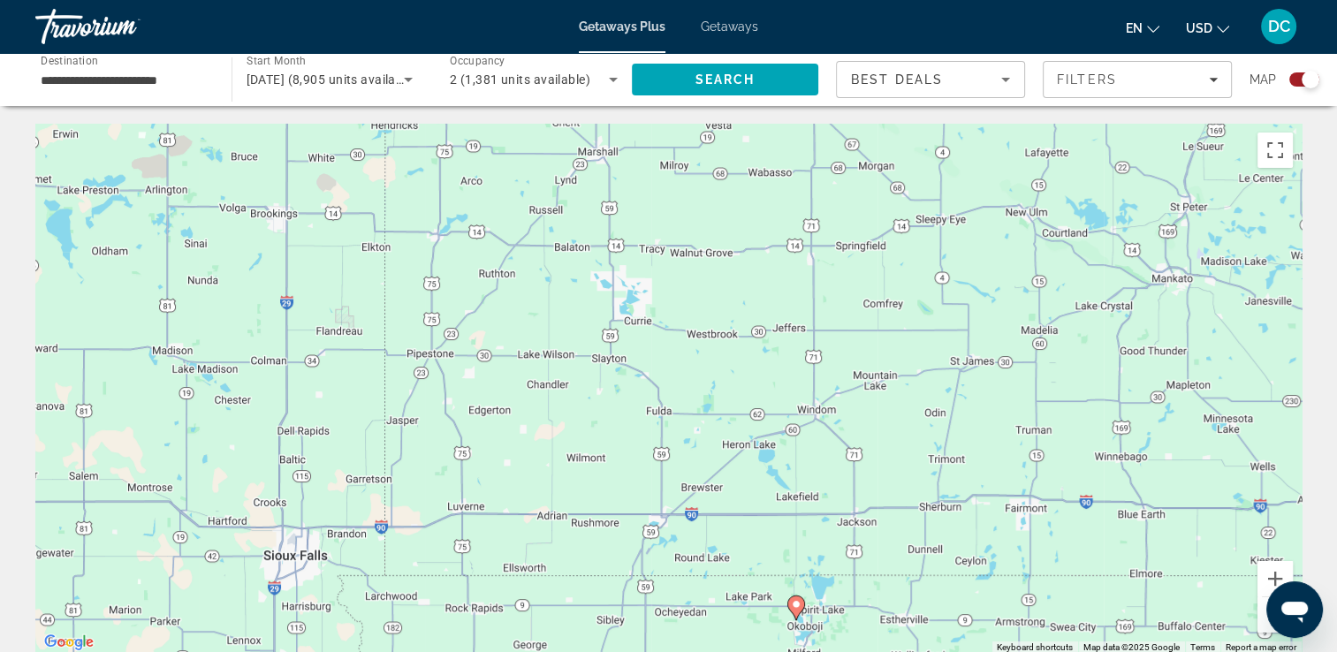
drag, startPoint x: 1125, startPoint y: 262, endPoint x: 1167, endPoint y: 647, distance: 387.5
click at [1172, 651] on html "**********" at bounding box center [668, 326] width 1337 height 652
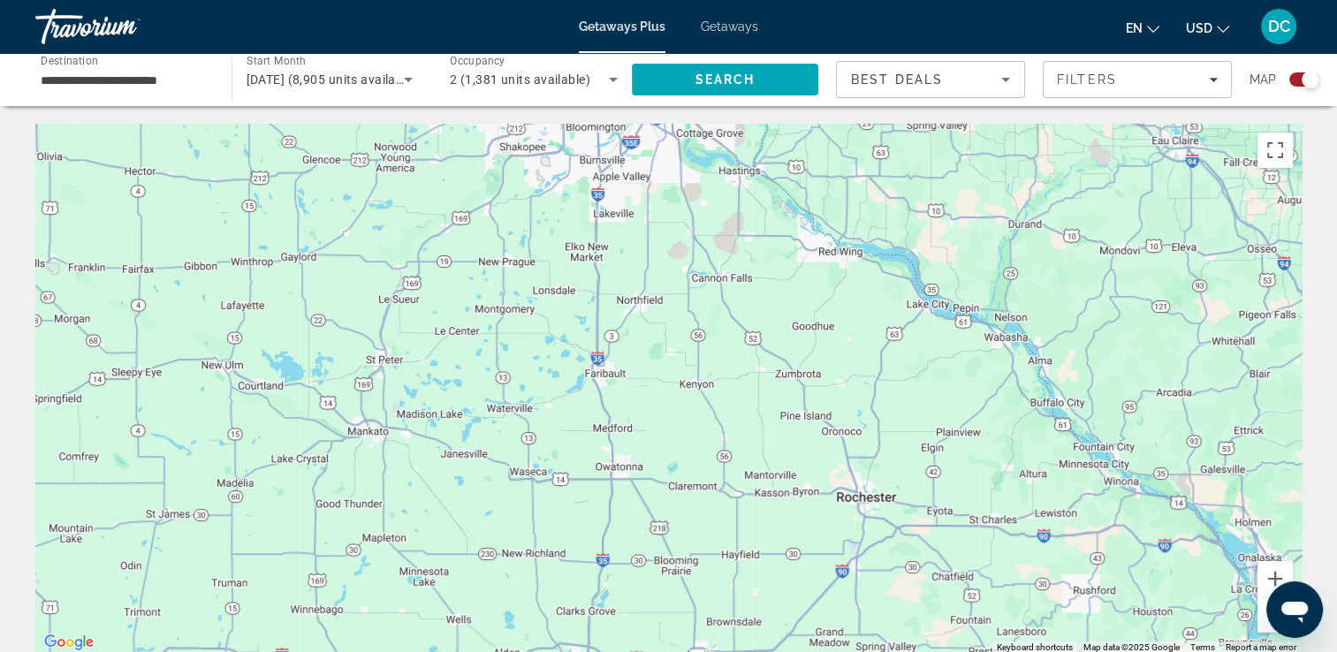
drag, startPoint x: 1057, startPoint y: 330, endPoint x: 254, endPoint y: 487, distance: 818.2
click at [254, 487] on div "To activate drag with keyboard, press Alt + Enter. Once in keyboard drag state,…" at bounding box center [668, 389] width 1266 height 530
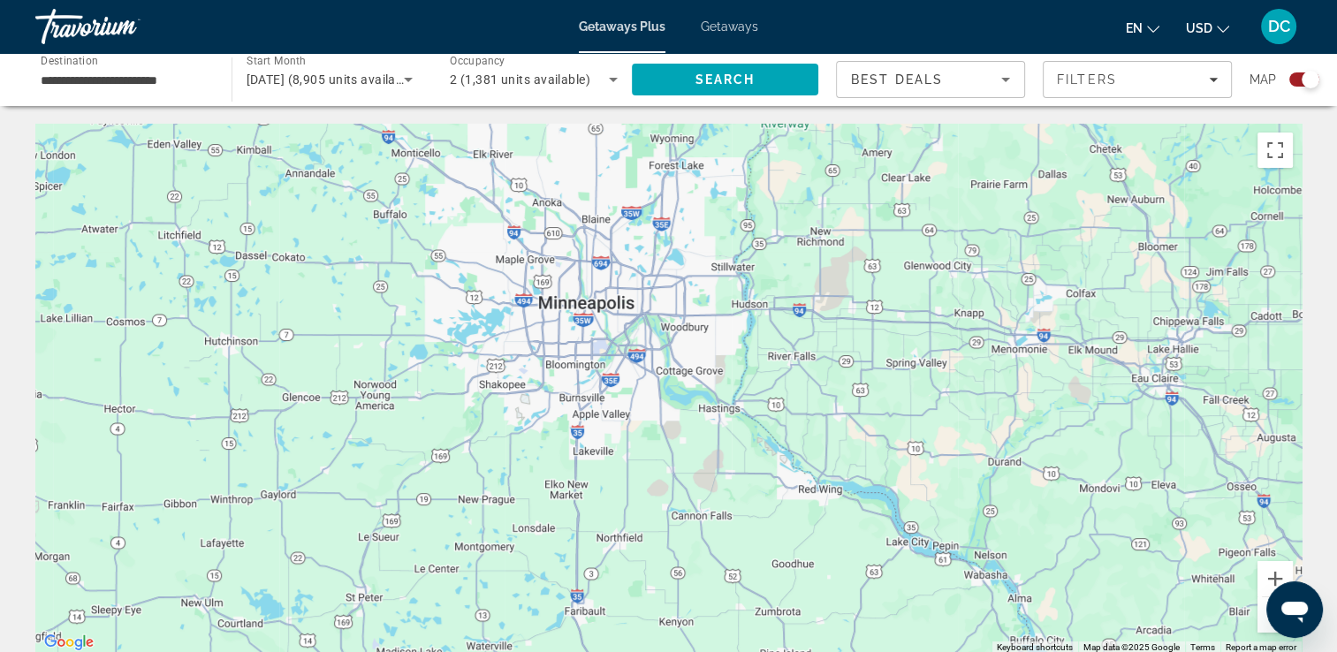
drag, startPoint x: 728, startPoint y: 332, endPoint x: 714, endPoint y: 543, distance: 211.6
click at [714, 543] on div "Main content" at bounding box center [668, 389] width 1266 height 530
click at [1271, 571] on button "Zoom in" at bounding box center [1274, 578] width 35 height 35
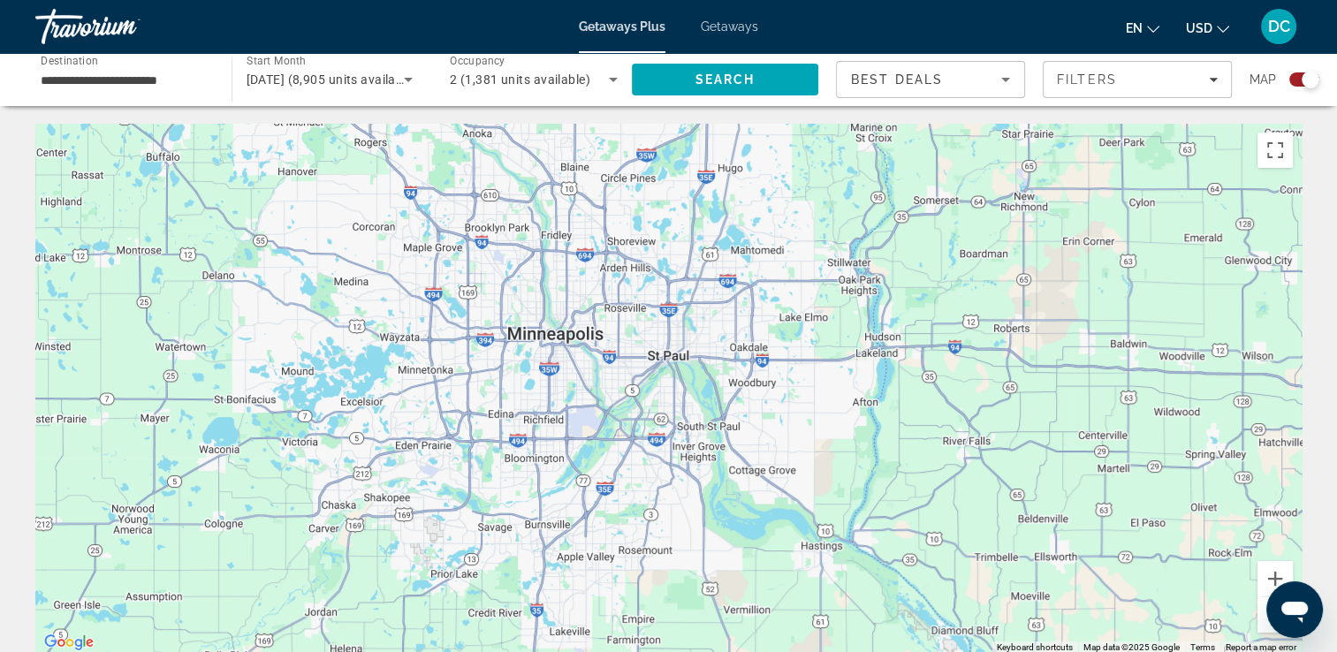
drag, startPoint x: 584, startPoint y: 262, endPoint x: 636, endPoint y: 381, distance: 130.2
click at [636, 381] on div "Main content" at bounding box center [668, 389] width 1266 height 530
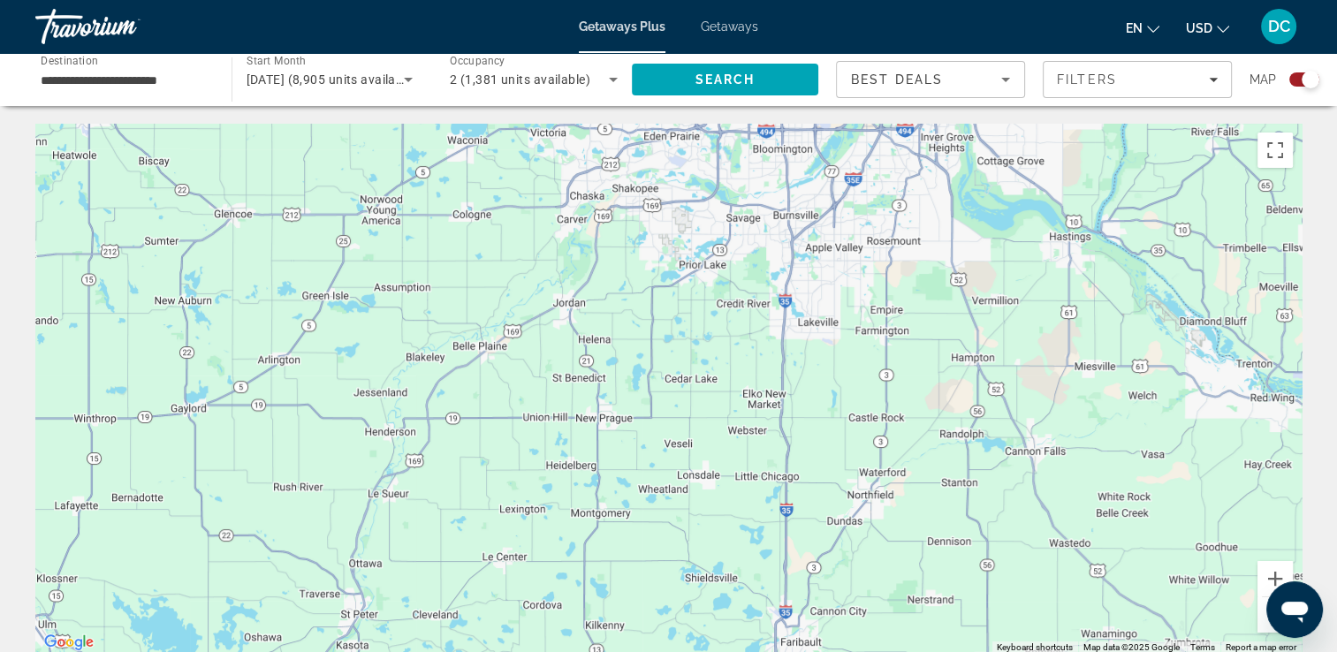
drag, startPoint x: 565, startPoint y: 242, endPoint x: 813, endPoint y: -65, distance: 394.6
click at [813, 0] on html "**********" at bounding box center [668, 326] width 1337 height 652
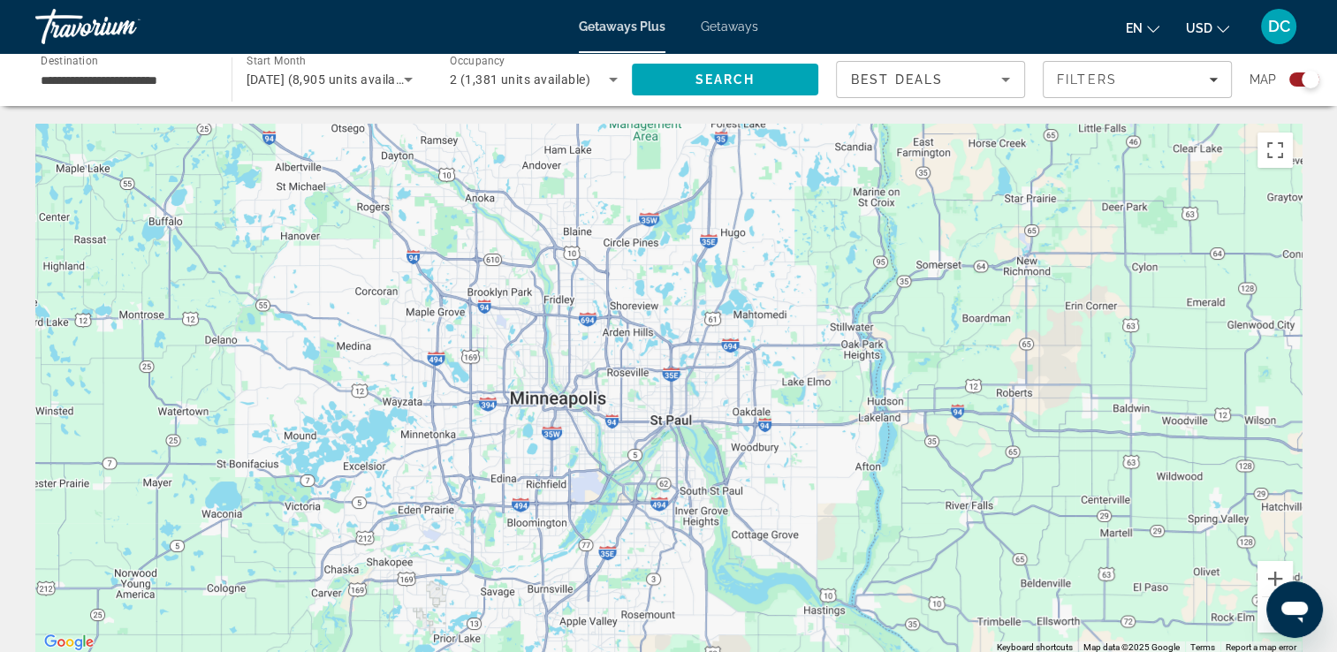
drag, startPoint x: 527, startPoint y: 313, endPoint x: 286, endPoint y: 641, distance: 406.4
click at [282, 651] on html "**********" at bounding box center [668, 326] width 1337 height 652
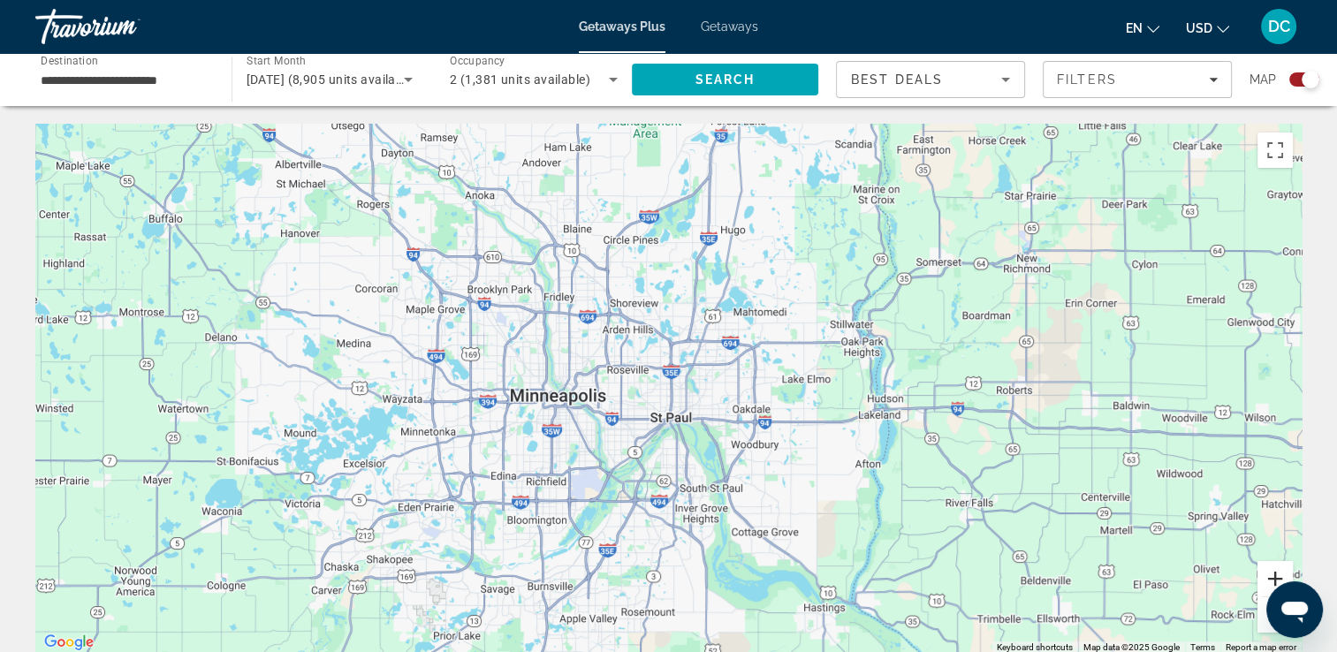
click at [1272, 572] on button "Zoom in" at bounding box center [1274, 578] width 35 height 35
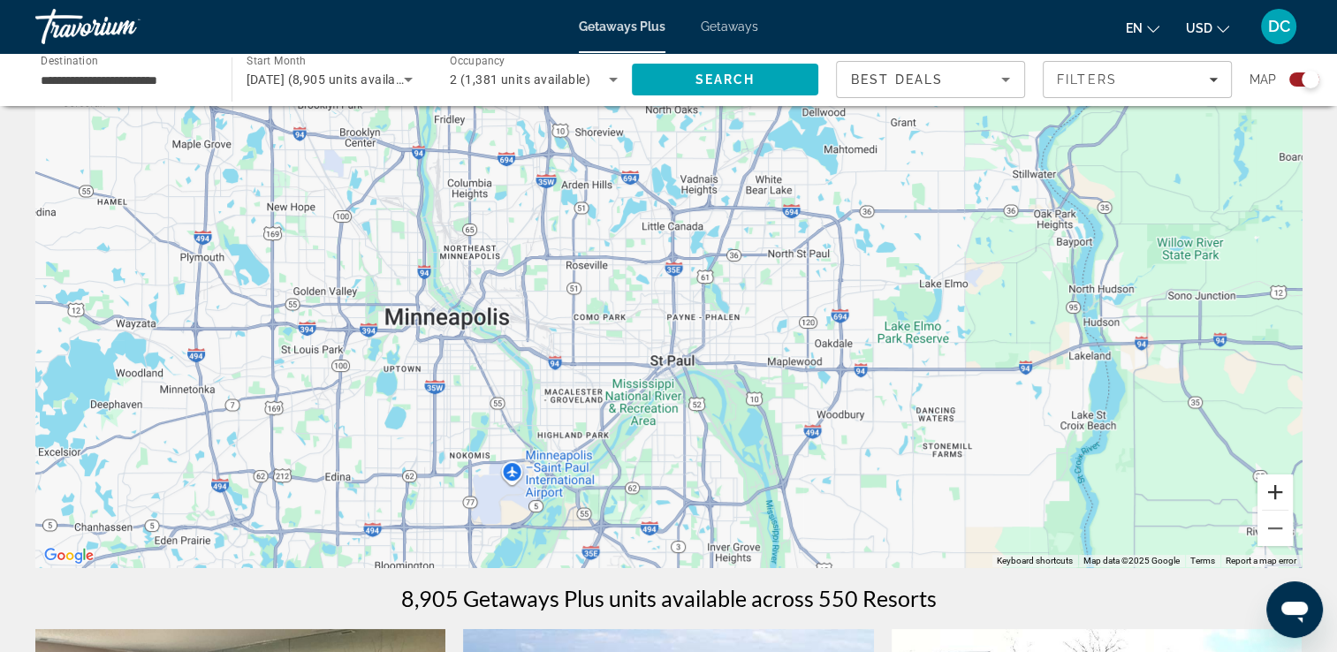
scroll to position [88, 0]
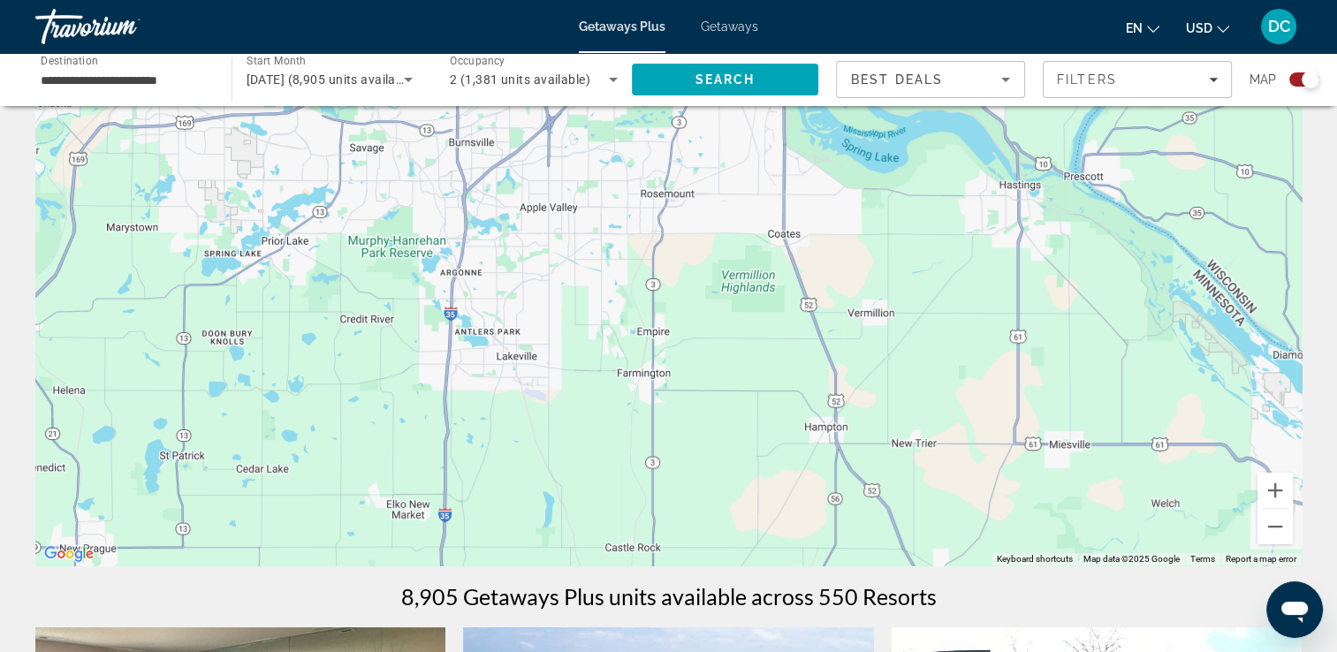
drag, startPoint x: 491, startPoint y: 489, endPoint x: 534, endPoint y: -65, distance: 556.5
click at [534, 0] on html "**********" at bounding box center [668, 238] width 1337 height 652
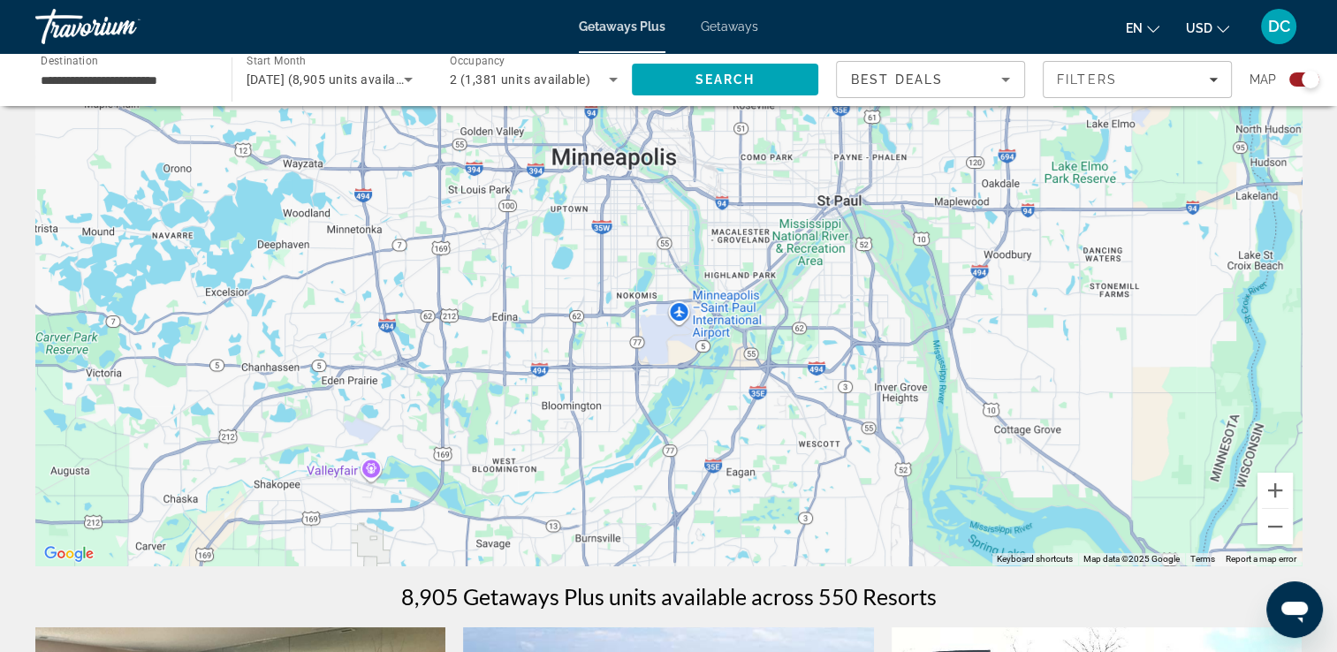
drag, startPoint x: 520, startPoint y: 259, endPoint x: 649, endPoint y: 652, distance: 413.8
click at [649, 564] on html "**********" at bounding box center [668, 238] width 1337 height 652
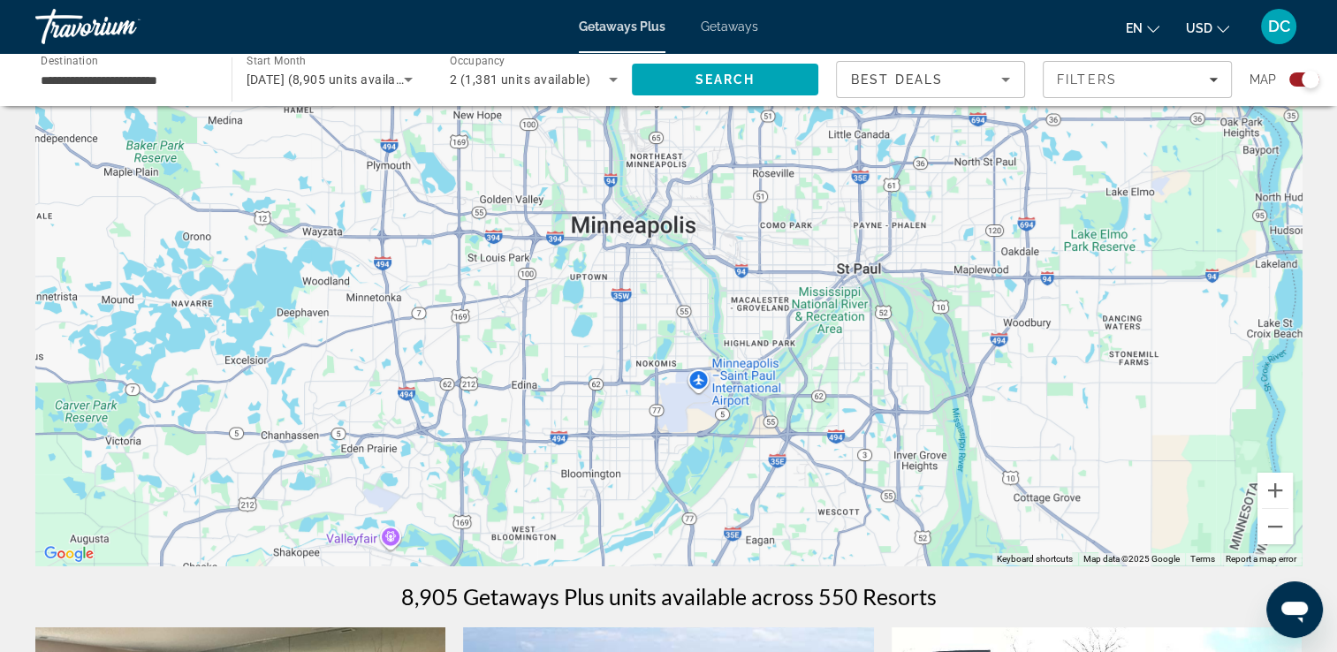
drag, startPoint x: 613, startPoint y: 245, endPoint x: 626, endPoint y: 288, distance: 45.3
click at [626, 288] on div "Main content" at bounding box center [668, 300] width 1266 height 530
click at [1279, 495] on button "Zoom in" at bounding box center [1274, 490] width 35 height 35
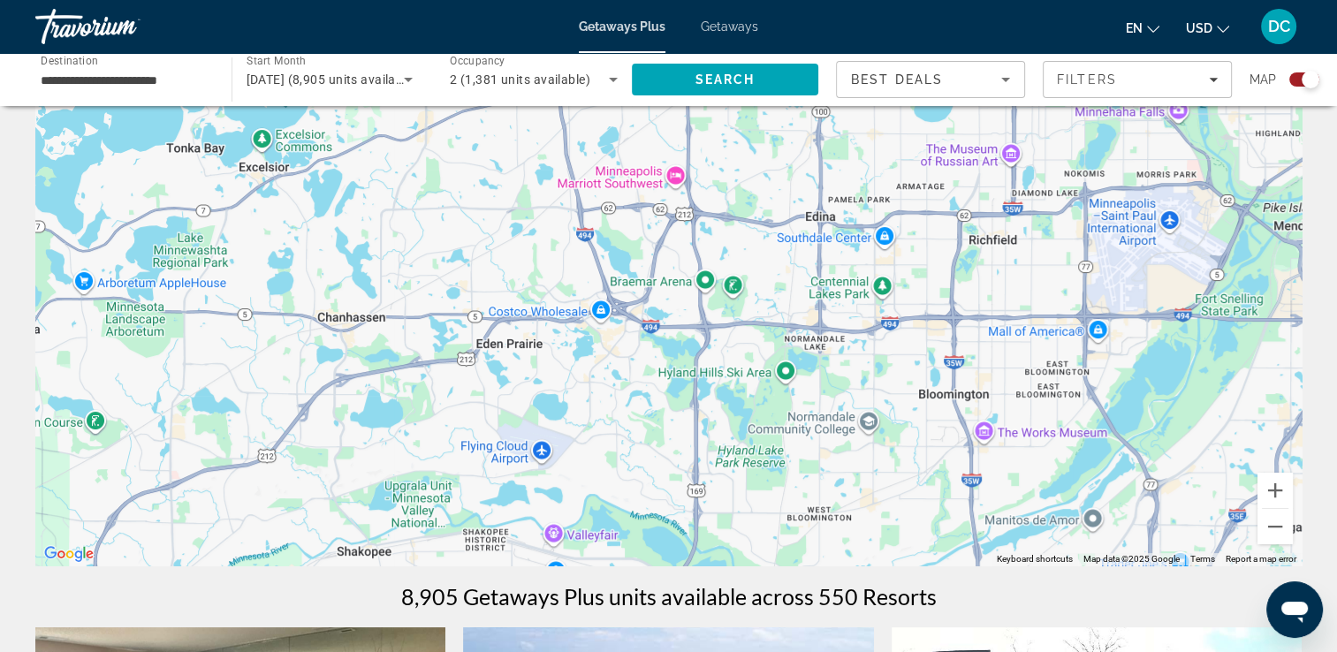
drag, startPoint x: 467, startPoint y: 539, endPoint x: 907, endPoint y: 284, distance: 509.0
click at [907, 284] on div "Main content" at bounding box center [668, 300] width 1266 height 530
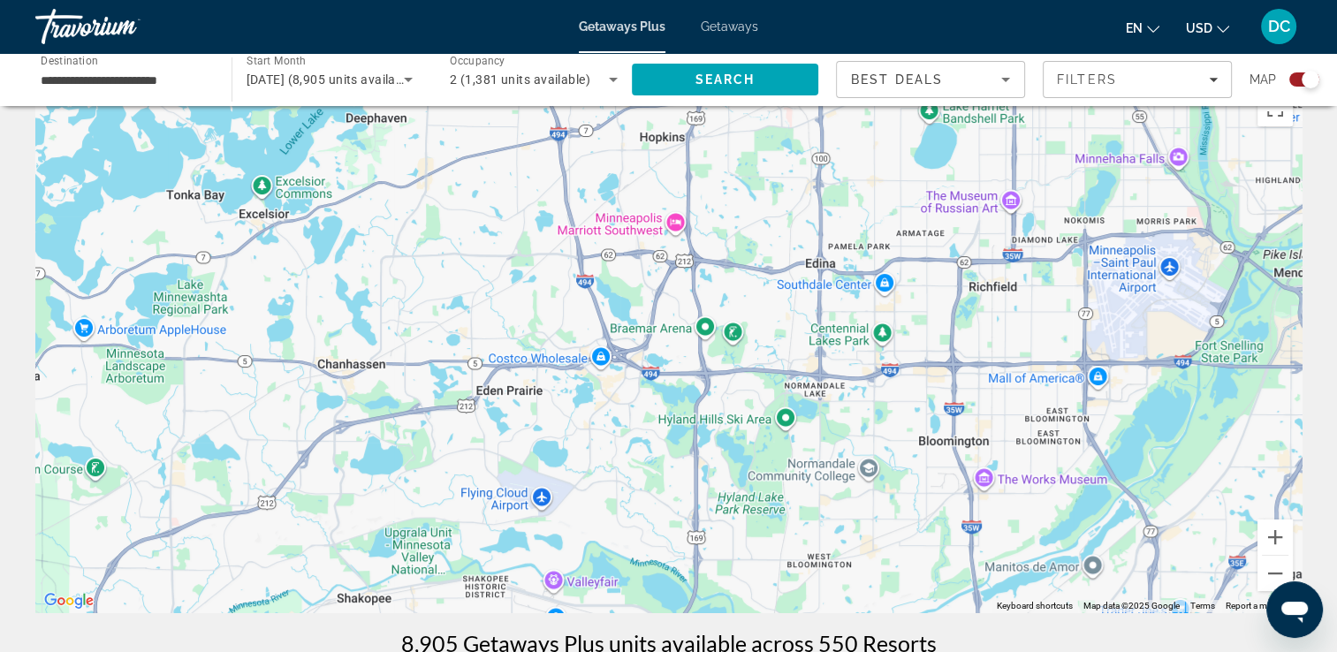
scroll to position [0, 0]
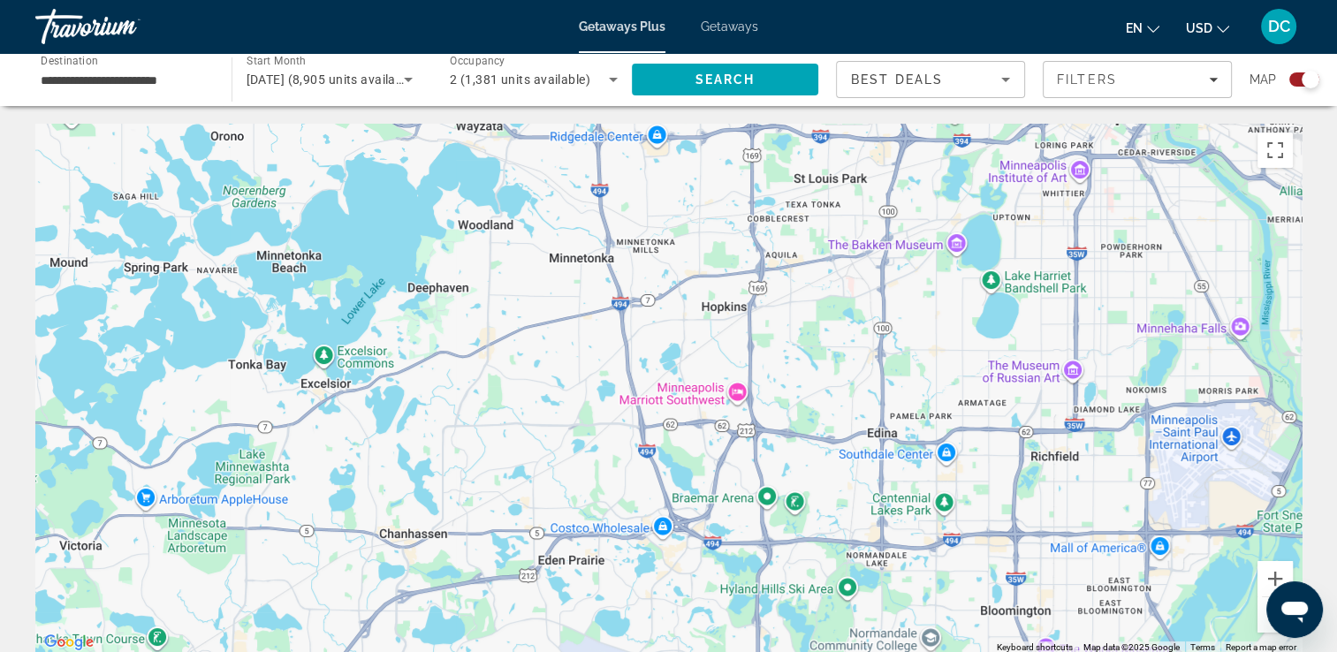
drag, startPoint x: 603, startPoint y: 325, endPoint x: 664, endPoint y: 455, distance: 143.9
click at [664, 455] on div "Main content" at bounding box center [668, 389] width 1266 height 530
click at [409, 544] on div "Main content" at bounding box center [668, 389] width 1266 height 530
click at [410, 546] on div "Main content" at bounding box center [668, 389] width 1266 height 530
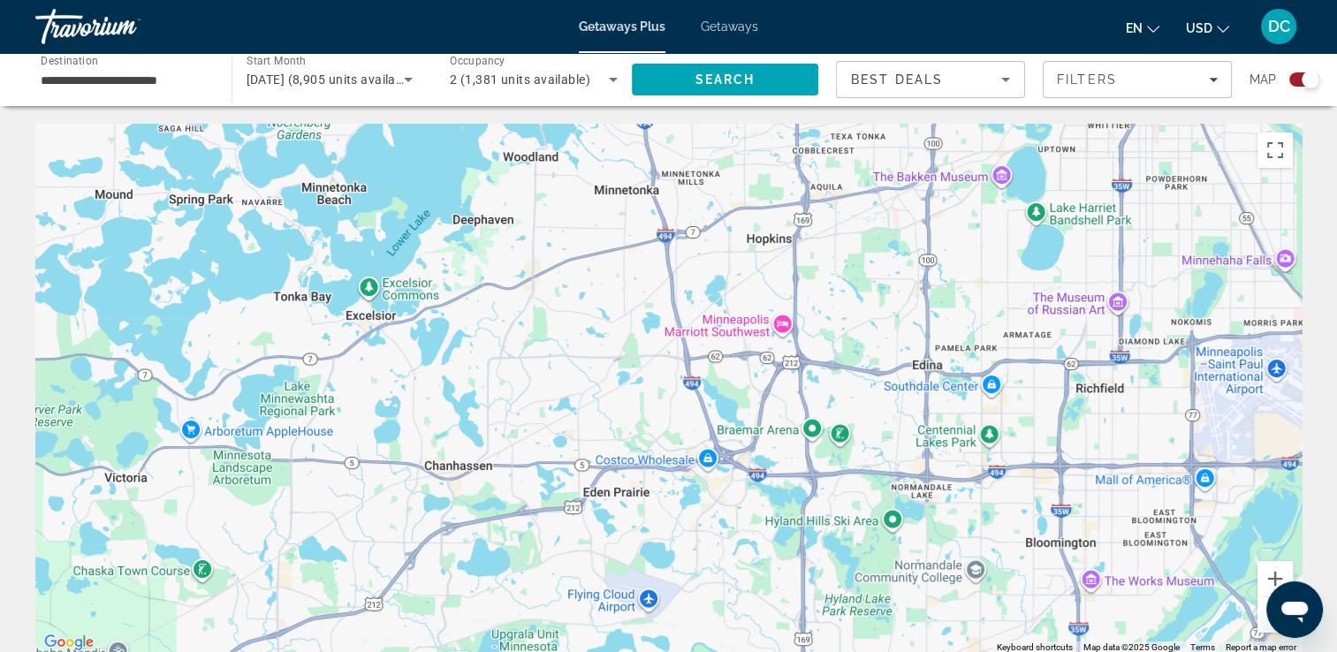
drag, startPoint x: 410, startPoint y: 546, endPoint x: 458, endPoint y: 477, distance: 83.8
click at [458, 477] on div "Main content" at bounding box center [668, 389] width 1266 height 530
click at [1269, 576] on button "Zoom in" at bounding box center [1274, 578] width 35 height 35
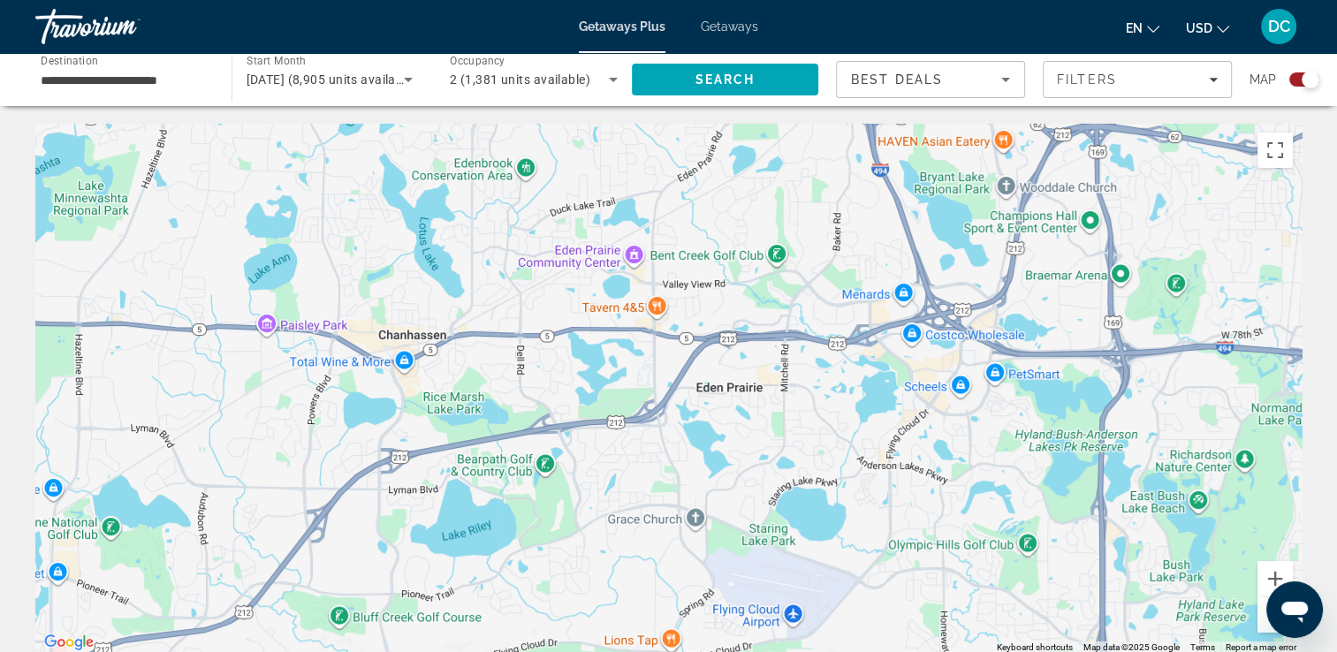
drag, startPoint x: 260, startPoint y: 489, endPoint x: 428, endPoint y: 281, distance: 267.0
click at [428, 281] on div "Main content" at bounding box center [668, 389] width 1266 height 530
click at [262, 327] on div "Main content" at bounding box center [668, 389] width 1266 height 530
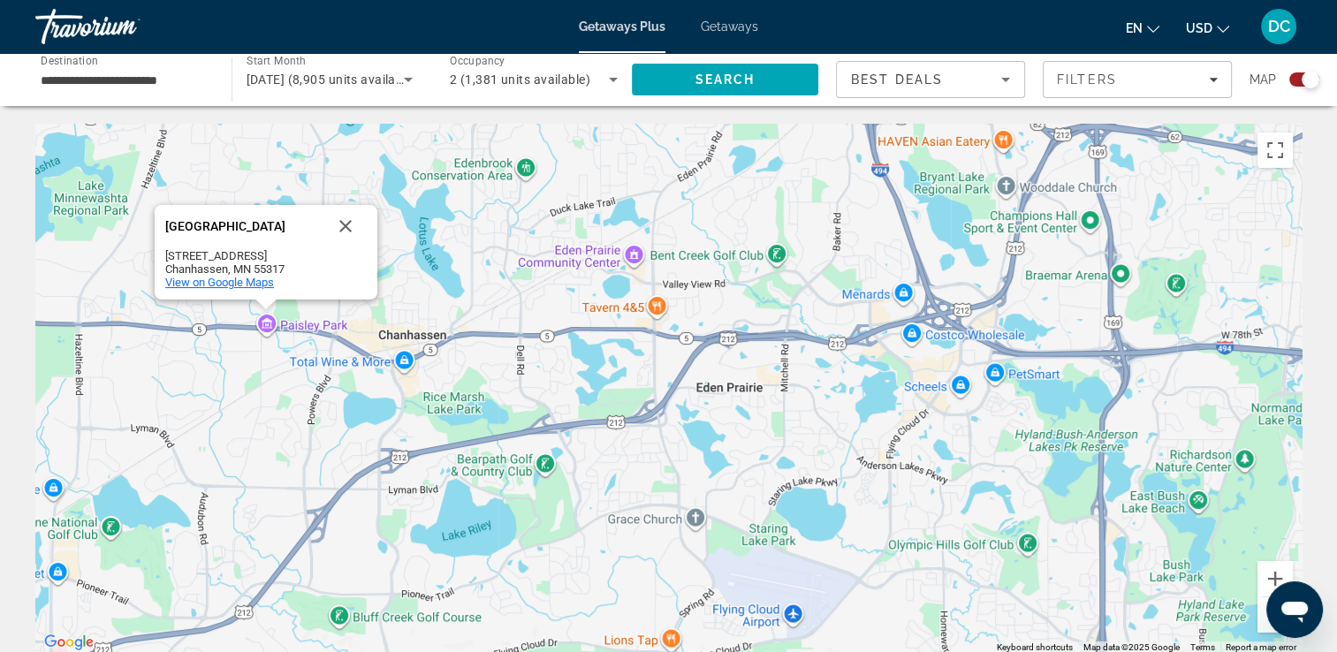
click at [229, 284] on span "View on Google Maps" at bounding box center [219, 282] width 109 height 13
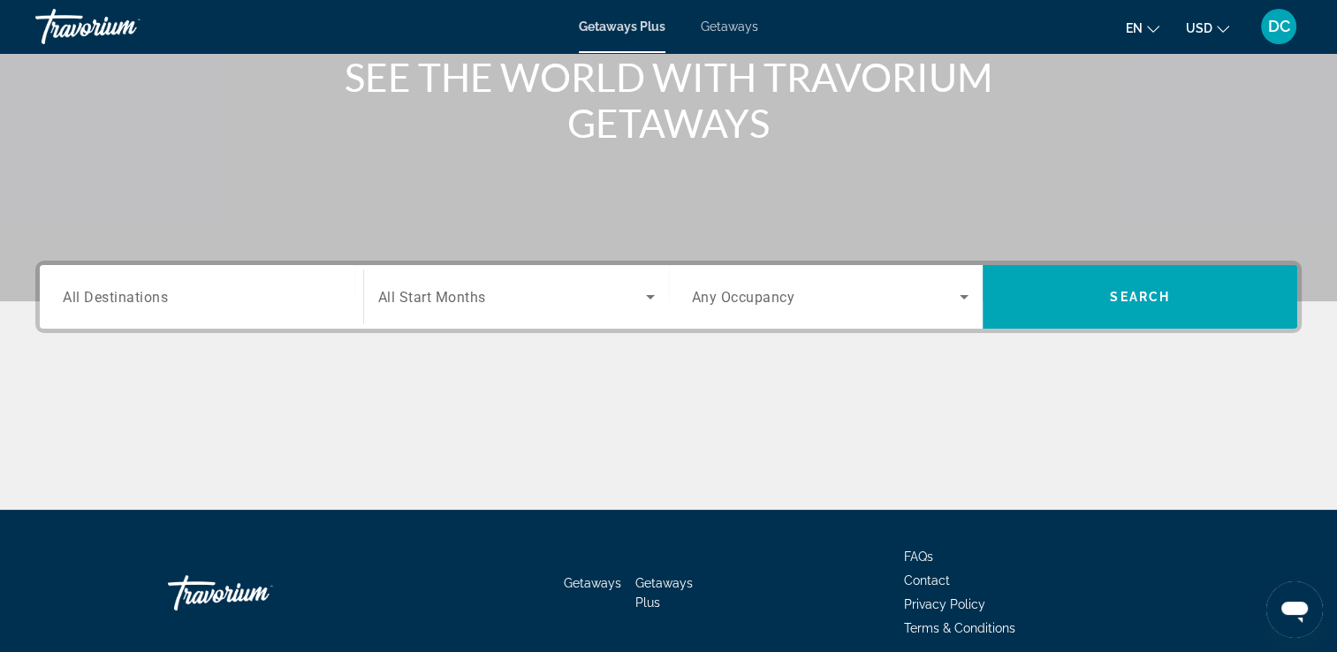
scroll to position [302, 0]
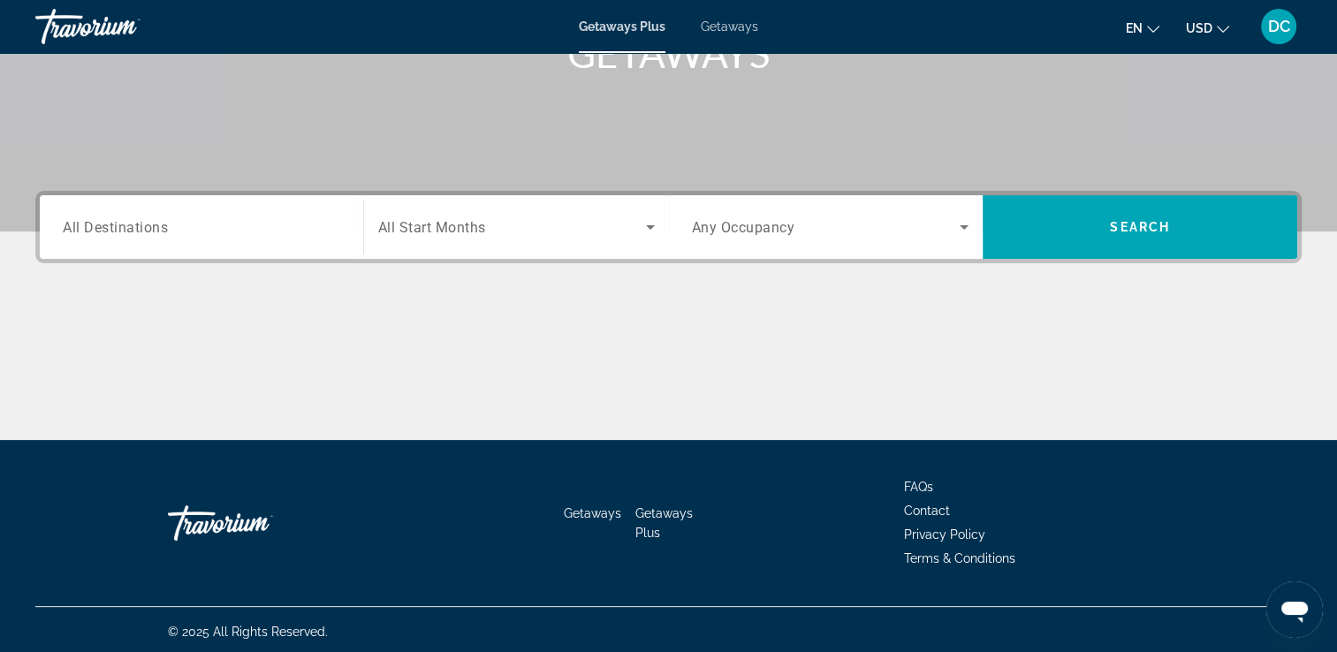
scroll to position [302, 0]
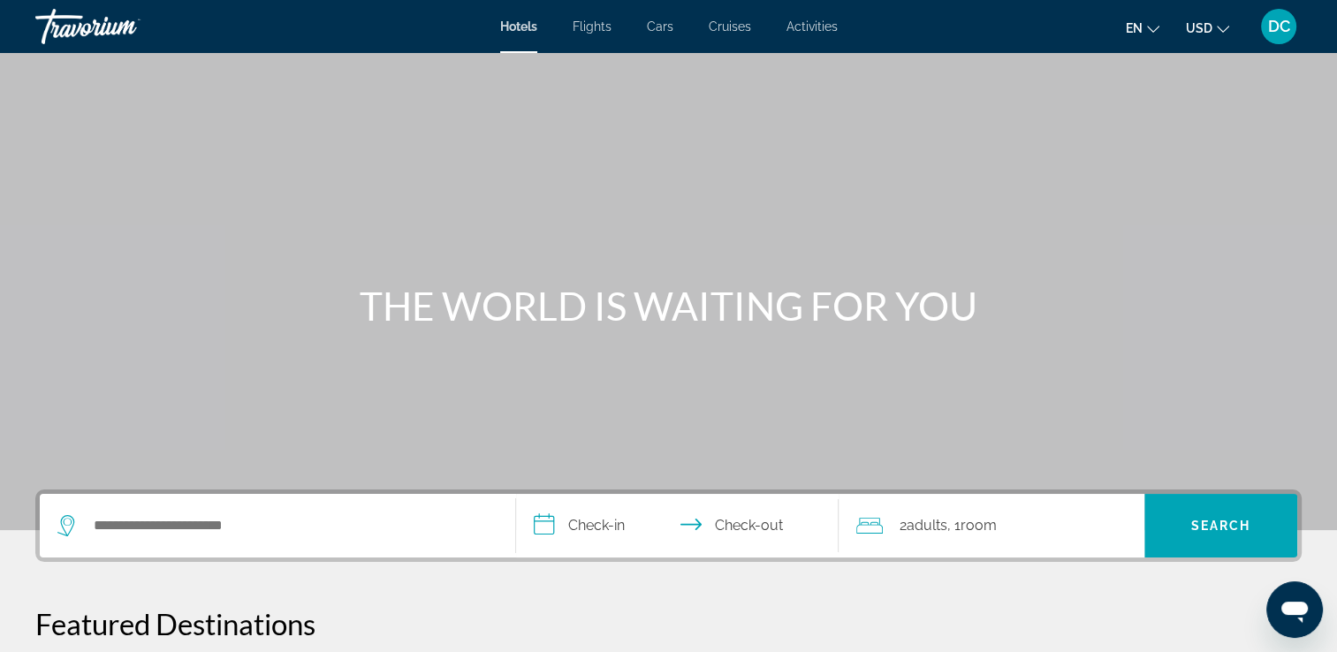
click at [597, 26] on span "Flights" at bounding box center [592, 26] width 39 height 14
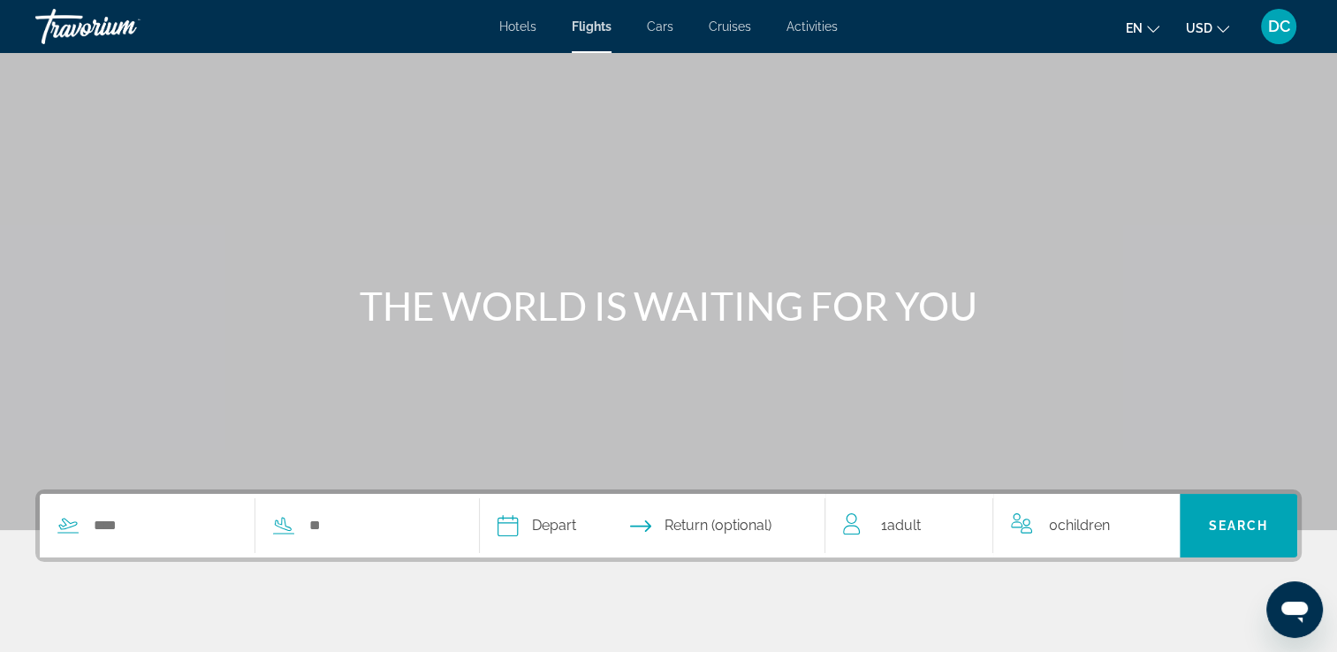
click at [738, 27] on span "Cruises" at bounding box center [730, 26] width 42 height 14
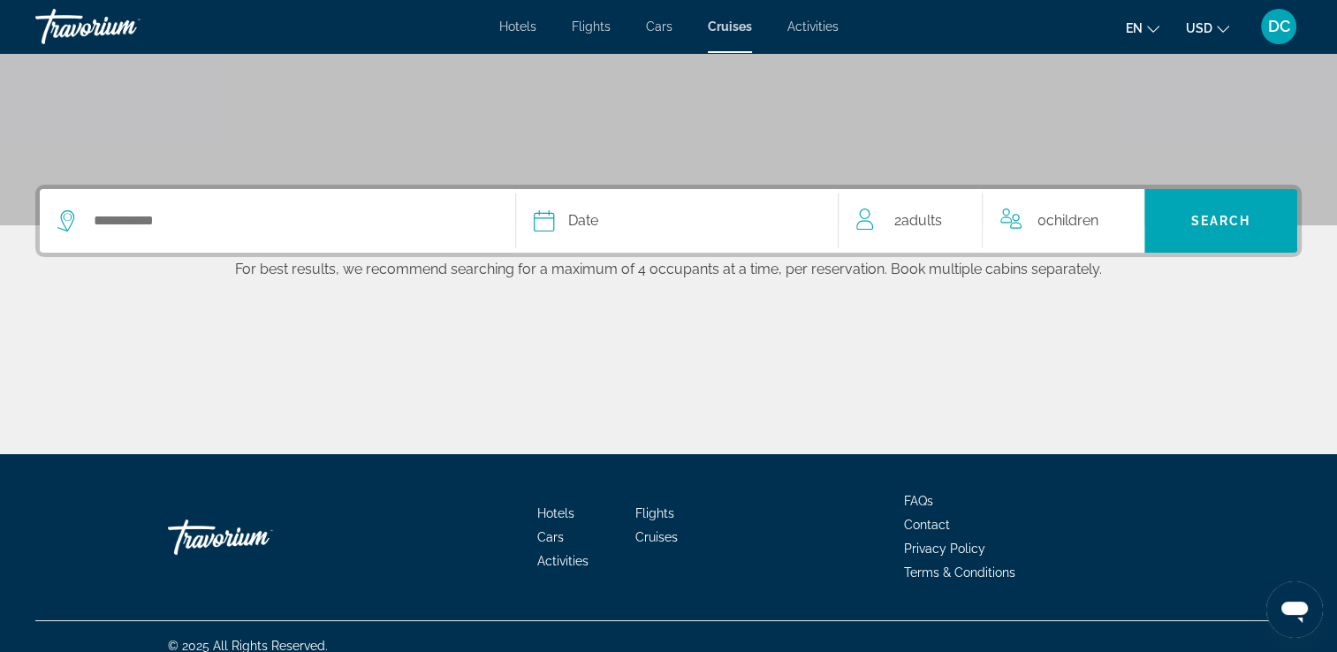
scroll to position [322, 0]
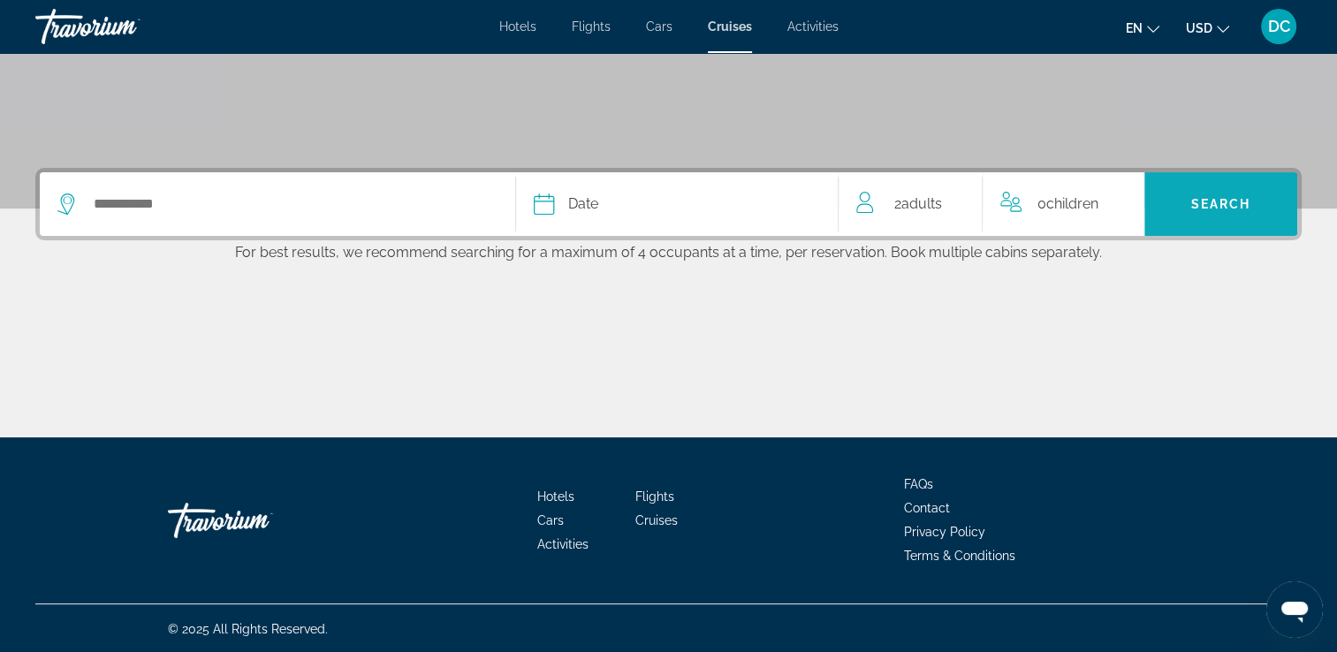
click at [1224, 201] on span "Search" at bounding box center [1221, 204] width 60 height 14
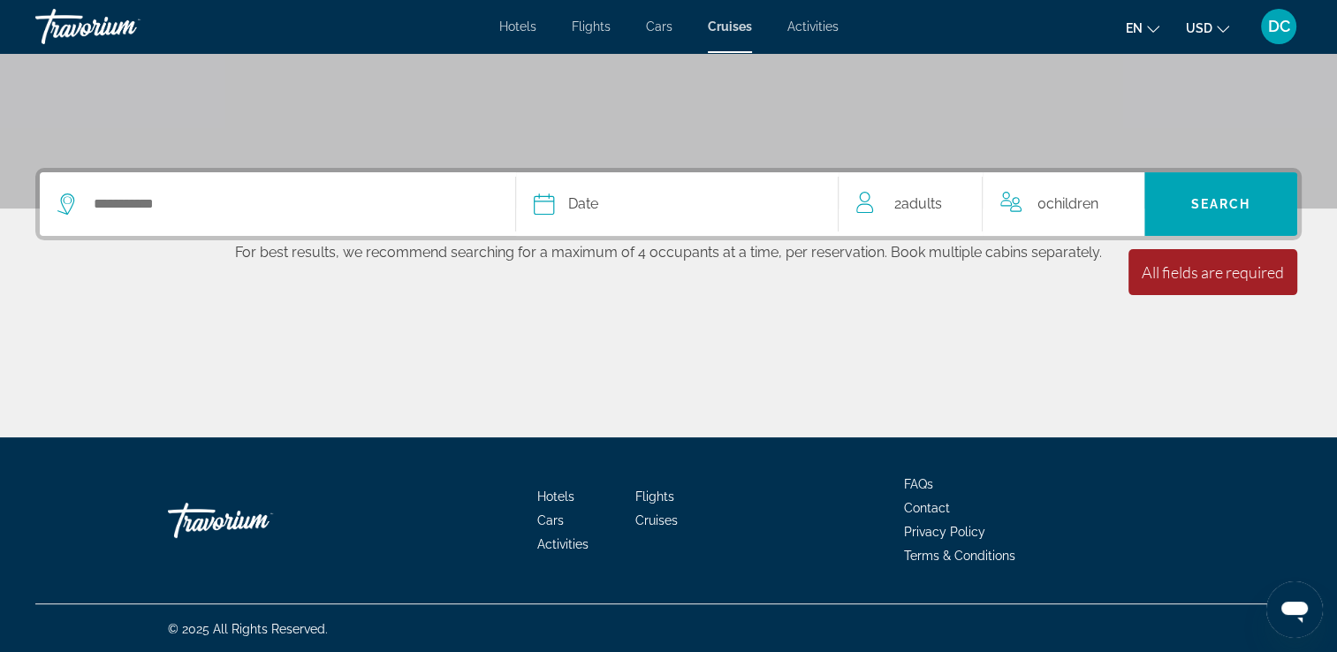
click at [375, 219] on div "Search widget" at bounding box center [277, 204] width 440 height 64
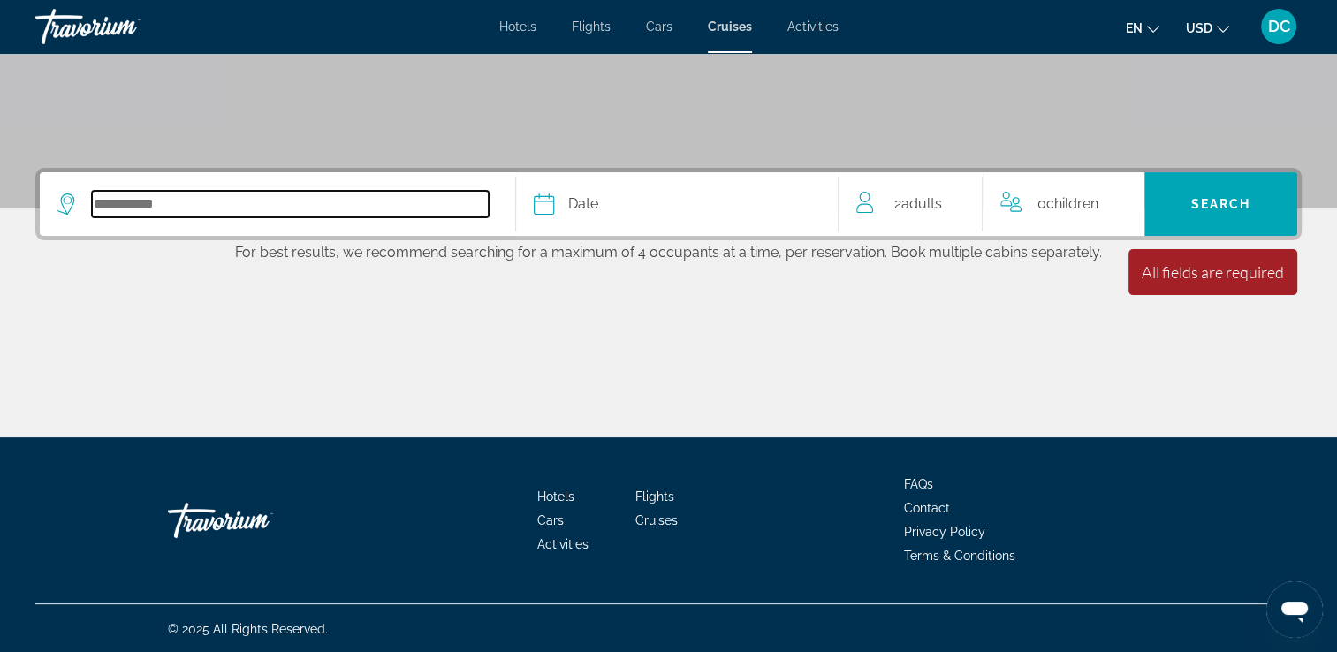
click at [138, 203] on input "Select cruise destination" at bounding box center [290, 204] width 397 height 27
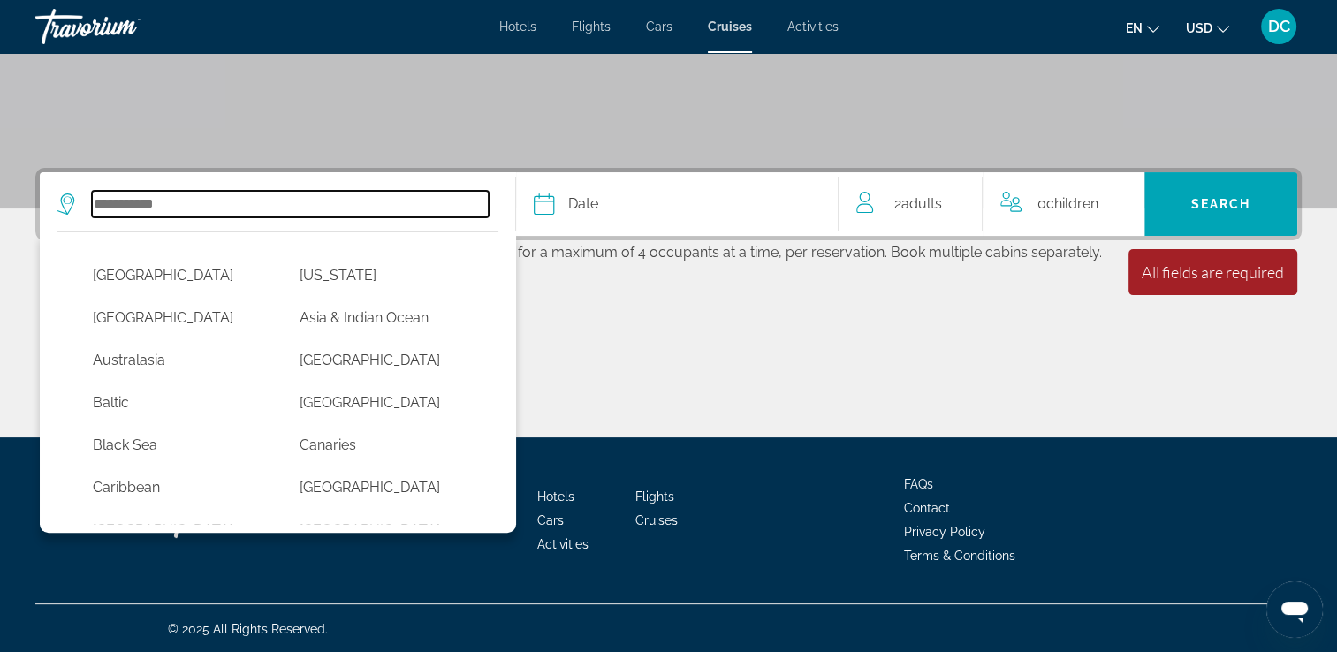
scroll to position [0, 0]
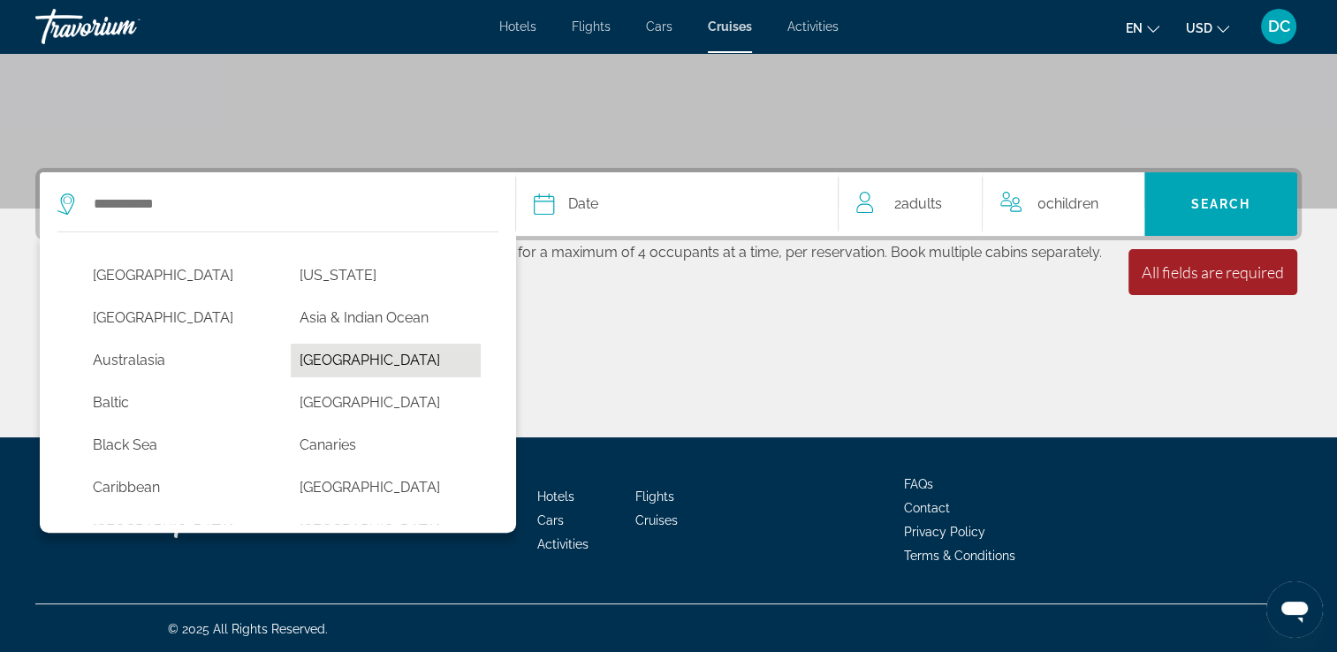
click at [332, 358] on button "[GEOGRAPHIC_DATA]" at bounding box center [385, 361] width 189 height 34
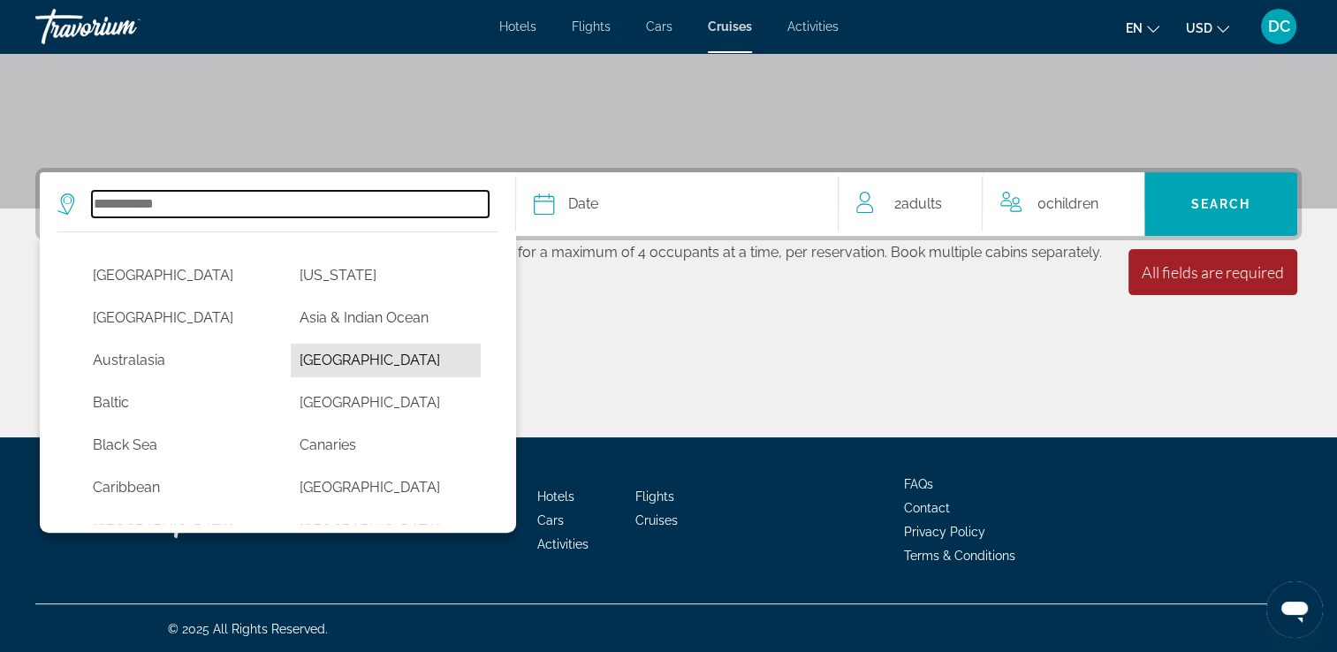
type input "*******"
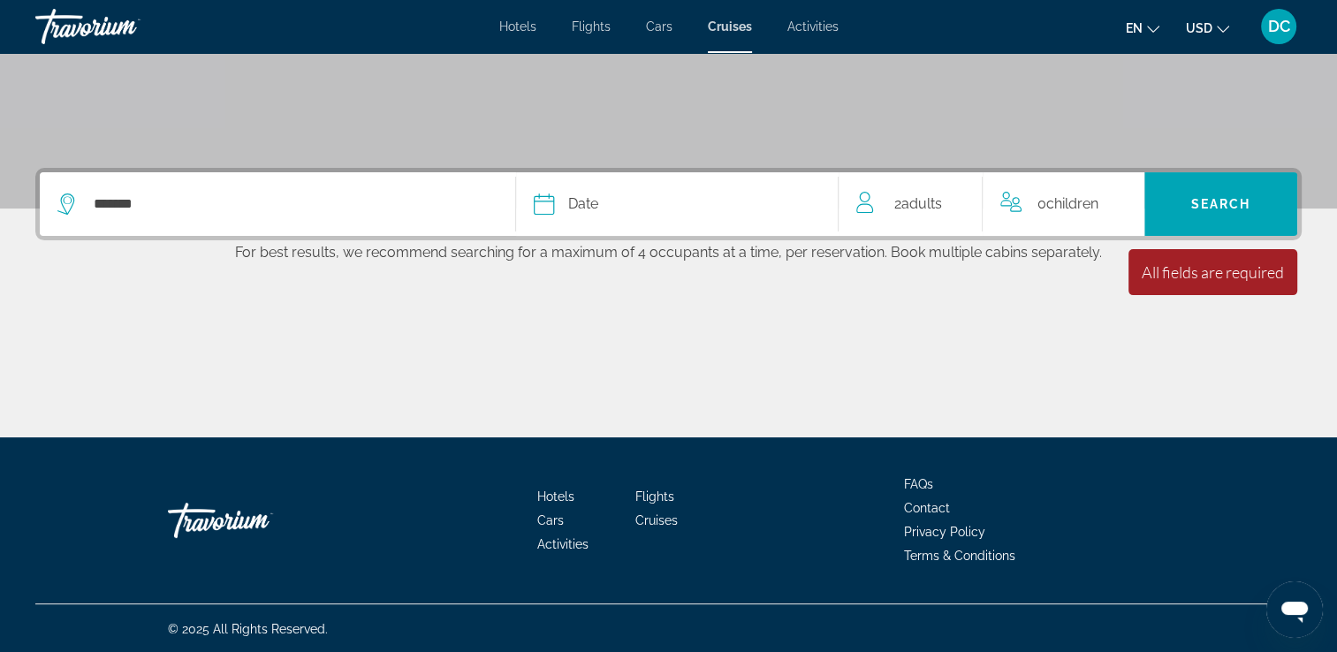
click at [702, 208] on div "Date" at bounding box center [677, 204] width 287 height 25
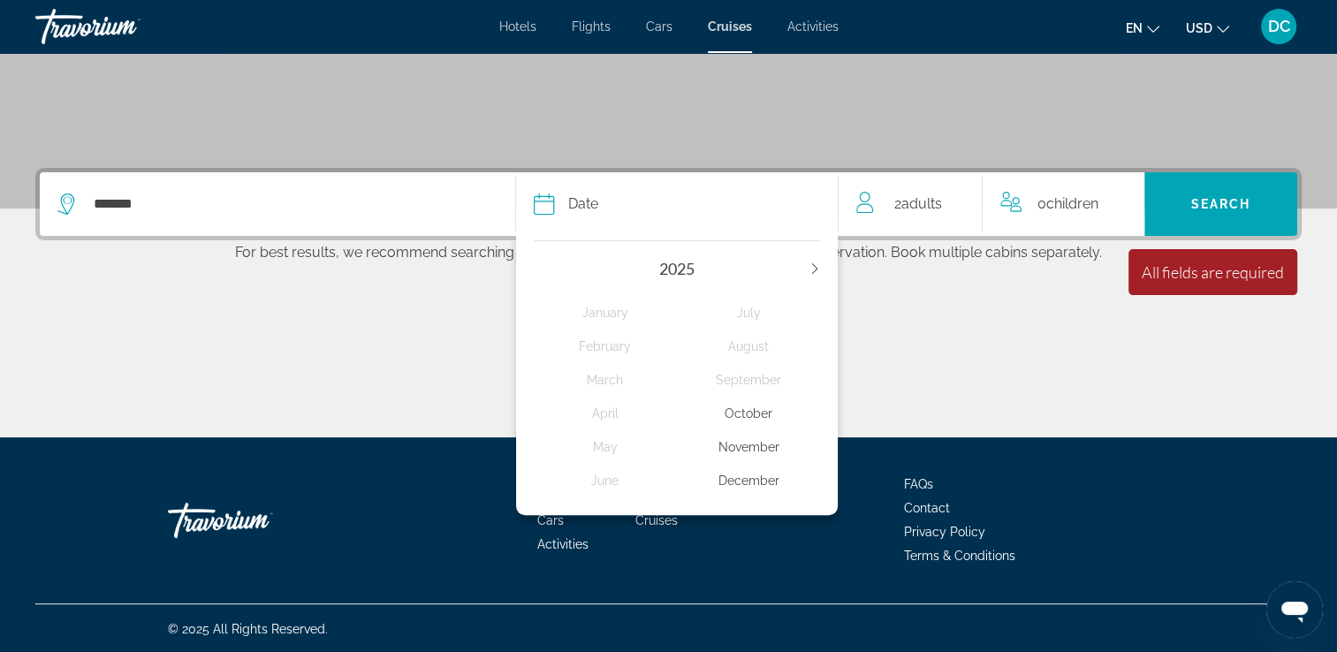
click at [762, 482] on div "December" at bounding box center [748, 481] width 143 height 32
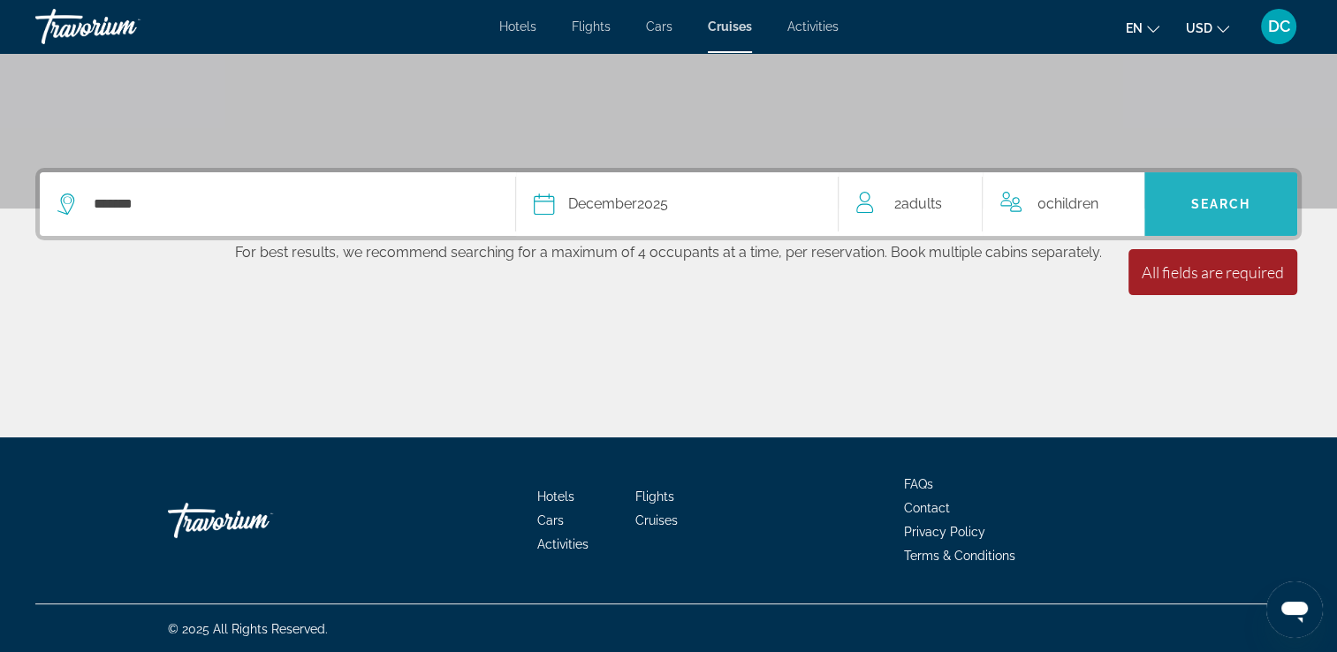
click at [1195, 214] on span "Search" at bounding box center [1220, 204] width 153 height 42
